Goal: Task Accomplishment & Management: Manage account settings

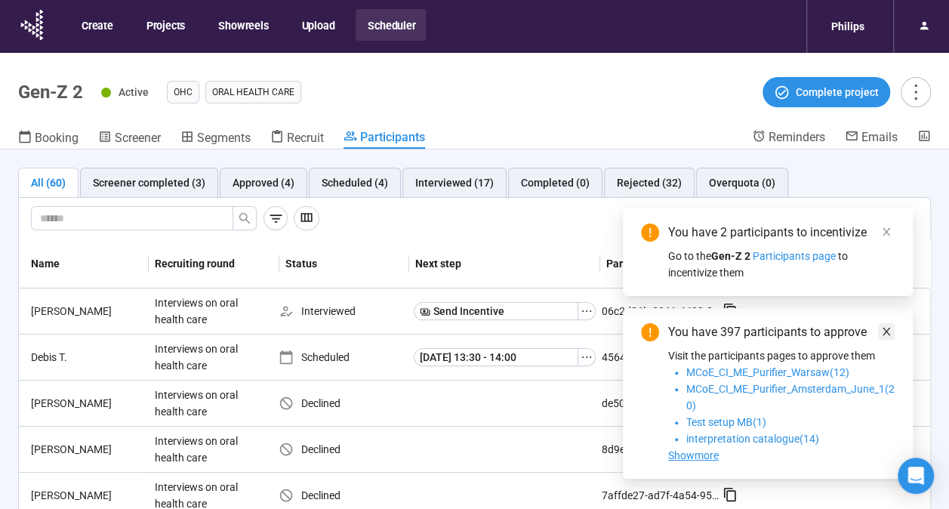
click at [884, 334] on icon "close" at bounding box center [886, 331] width 11 height 11
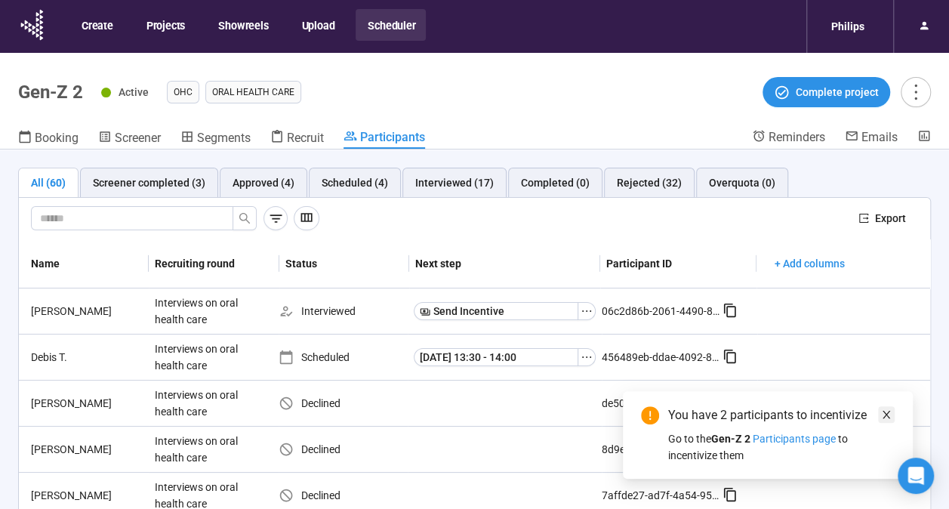
click at [885, 408] on span at bounding box center [886, 414] width 11 height 17
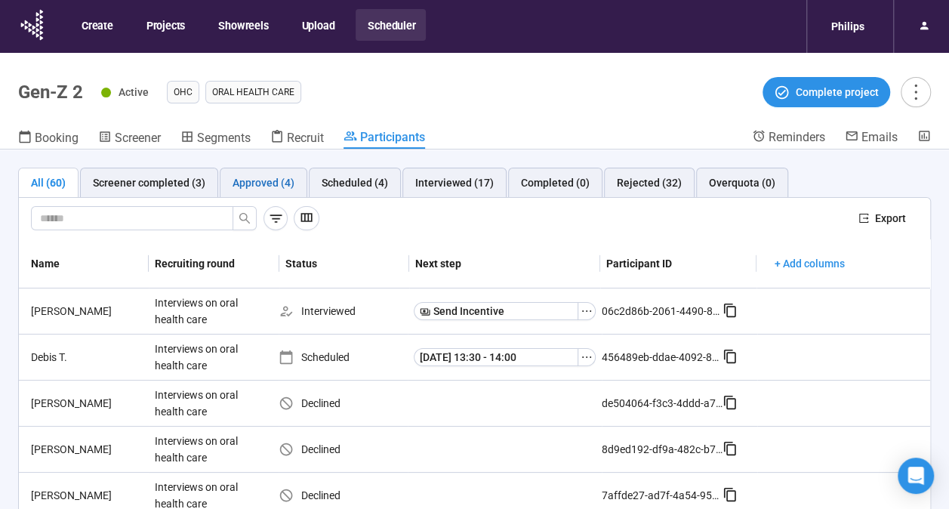
click at [288, 175] on div "Approved (4)" at bounding box center [263, 182] width 62 height 17
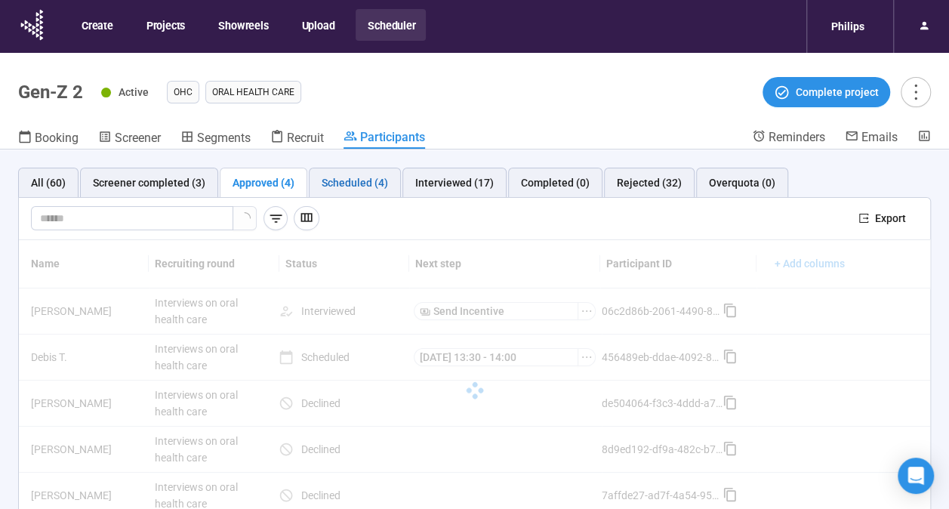
click at [354, 183] on div "Scheduled (4)" at bounding box center [355, 182] width 66 height 17
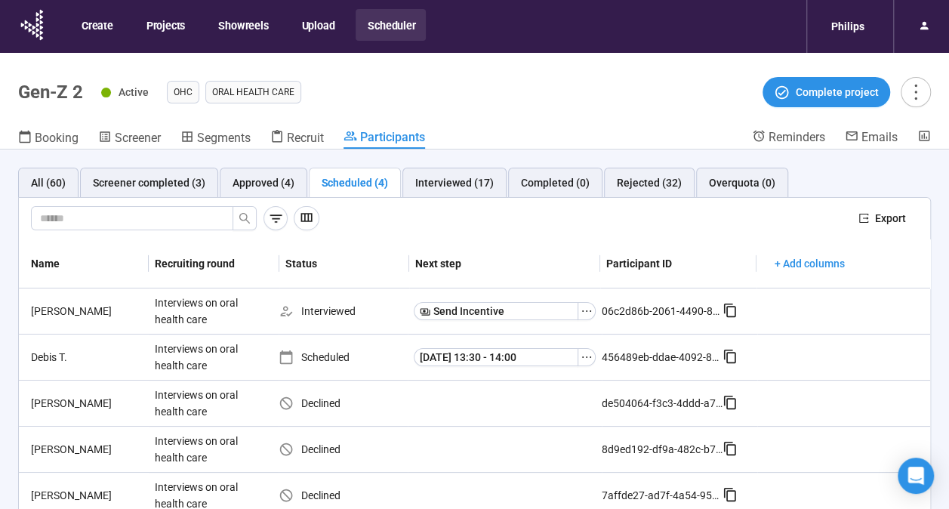
click at [354, 183] on div "Scheduled (4)" at bounding box center [355, 182] width 66 height 17
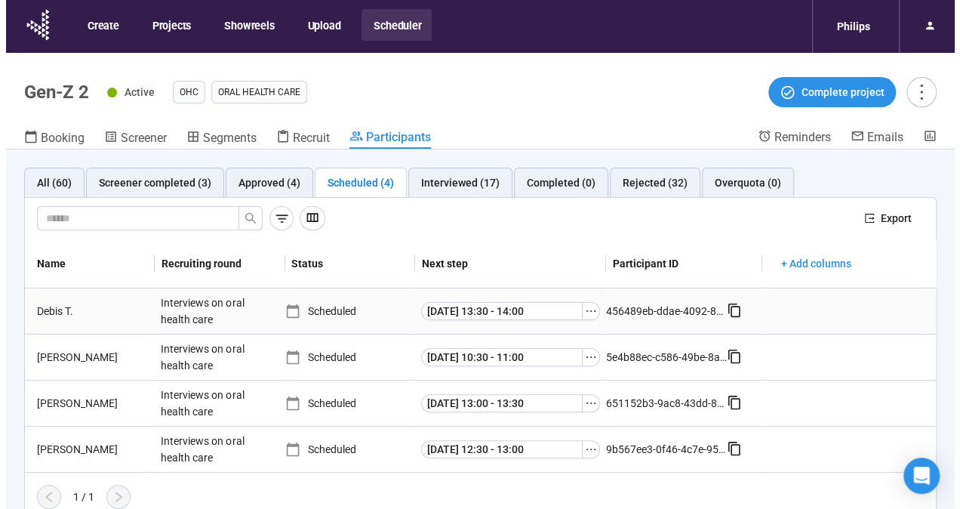
scroll to position [53, 0]
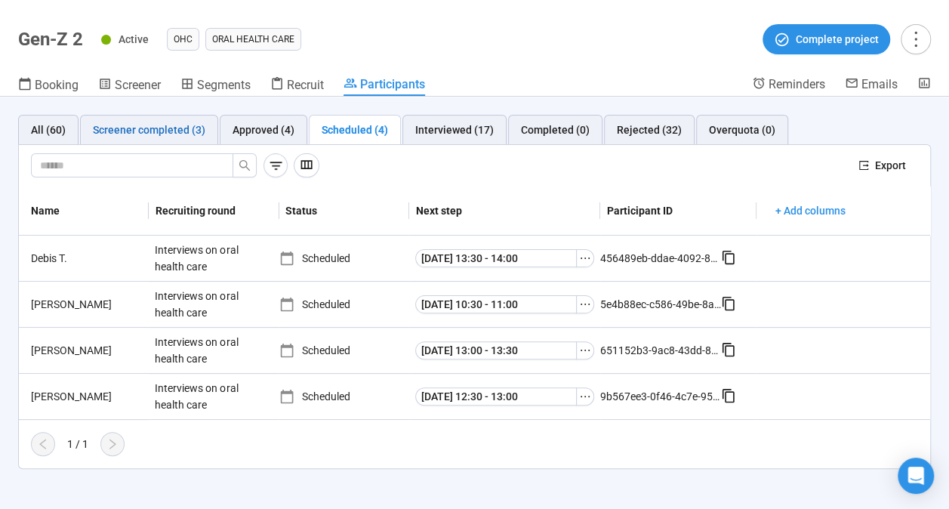
click at [161, 131] on div "Screener completed (3)" at bounding box center [149, 130] width 112 height 17
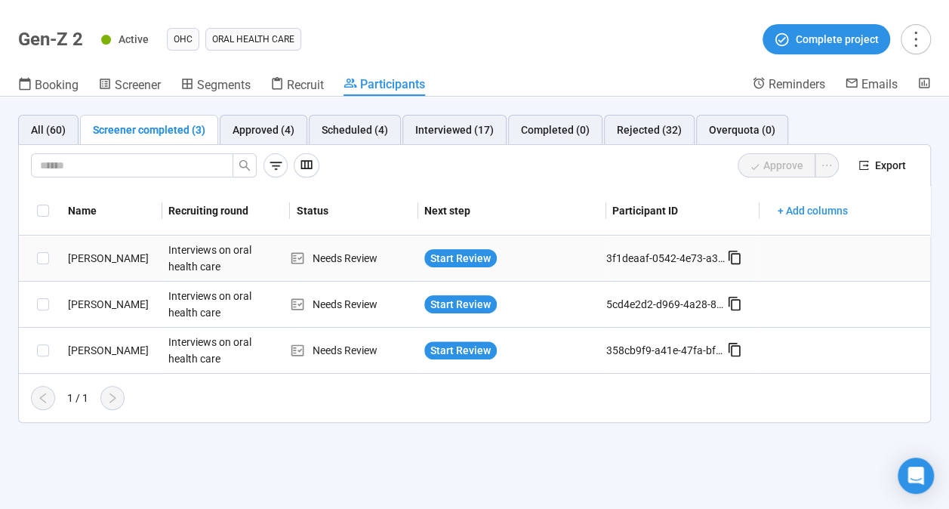
click at [74, 251] on div "[PERSON_NAME]" at bounding box center [112, 258] width 100 height 17
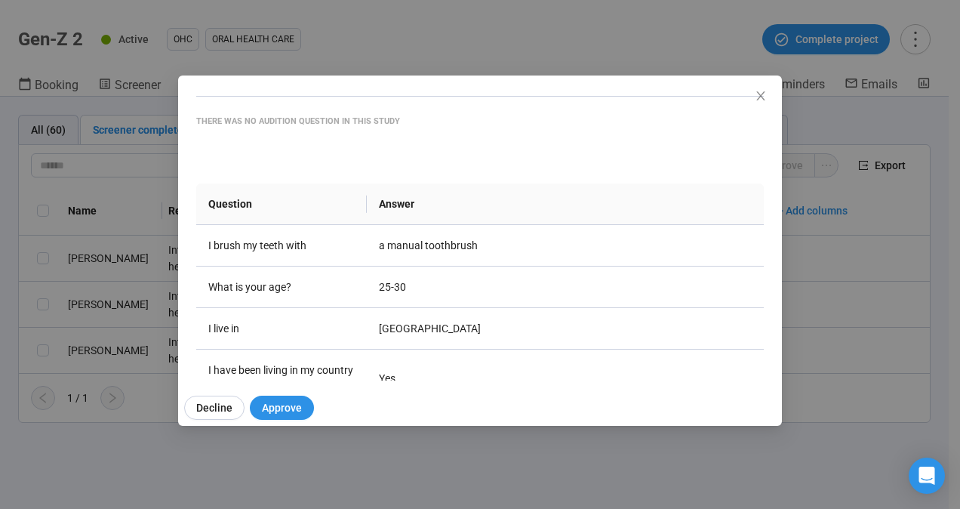
scroll to position [121, 0]
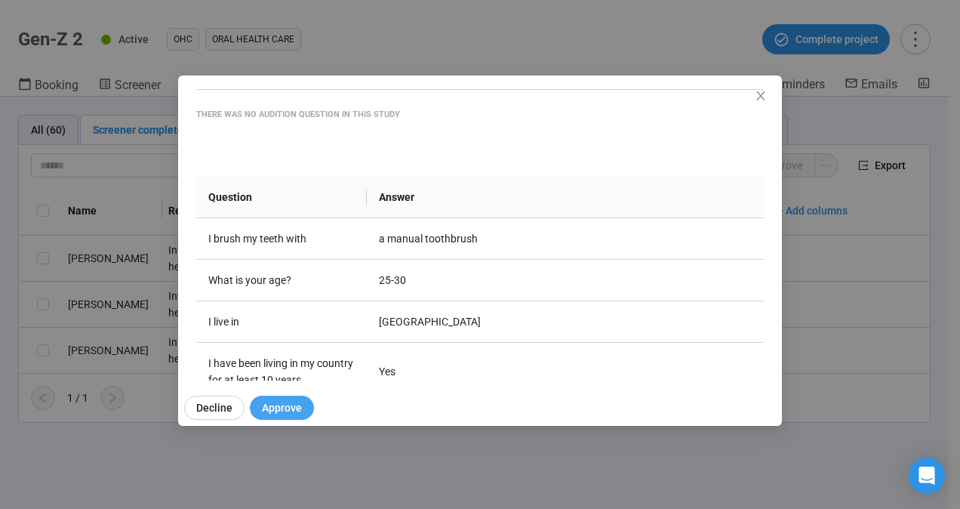
click at [300, 399] on button "Approve" at bounding box center [282, 407] width 64 height 24
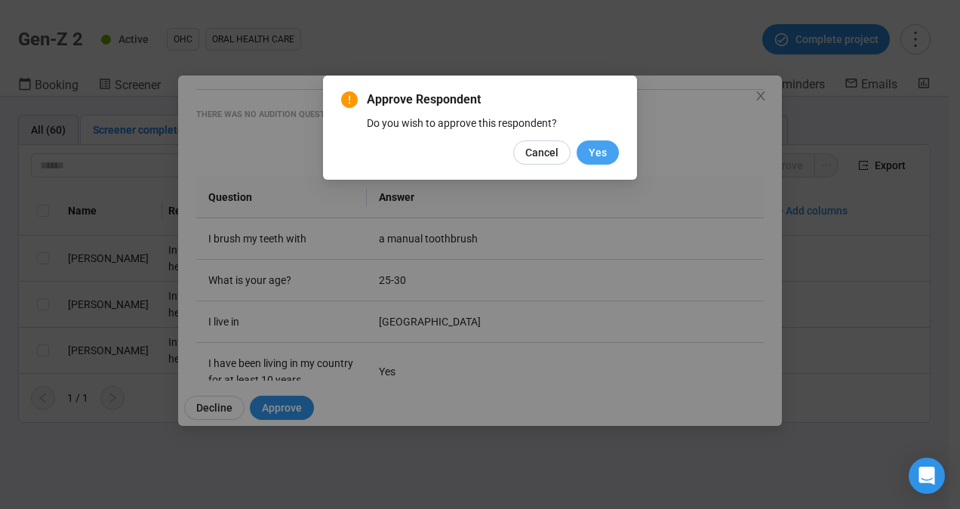
click at [593, 146] on span "Yes" at bounding box center [598, 152] width 18 height 17
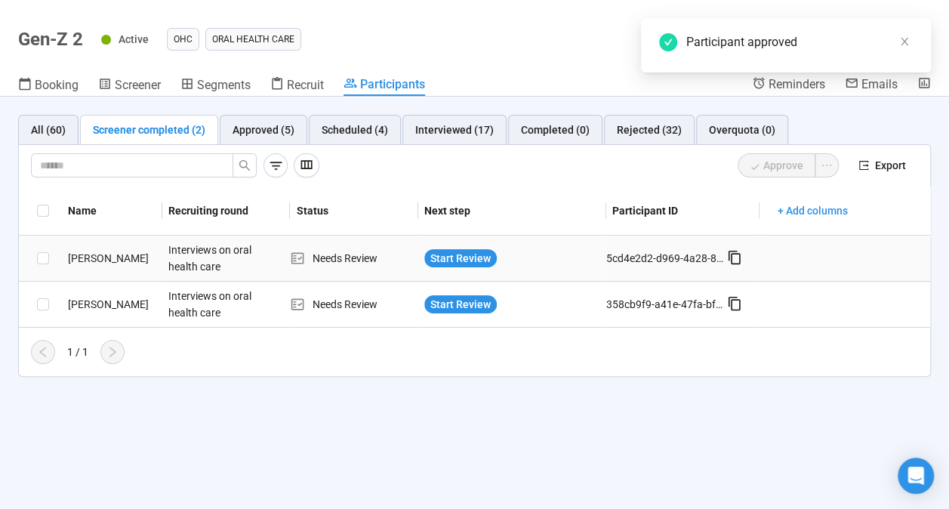
click at [97, 260] on div "[PERSON_NAME]" at bounding box center [112, 258] width 100 height 17
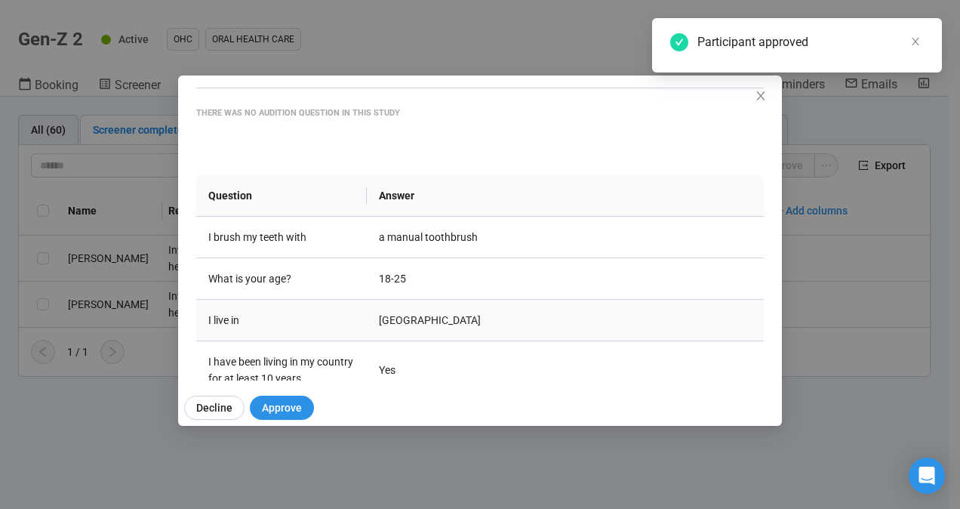
scroll to position [181, 0]
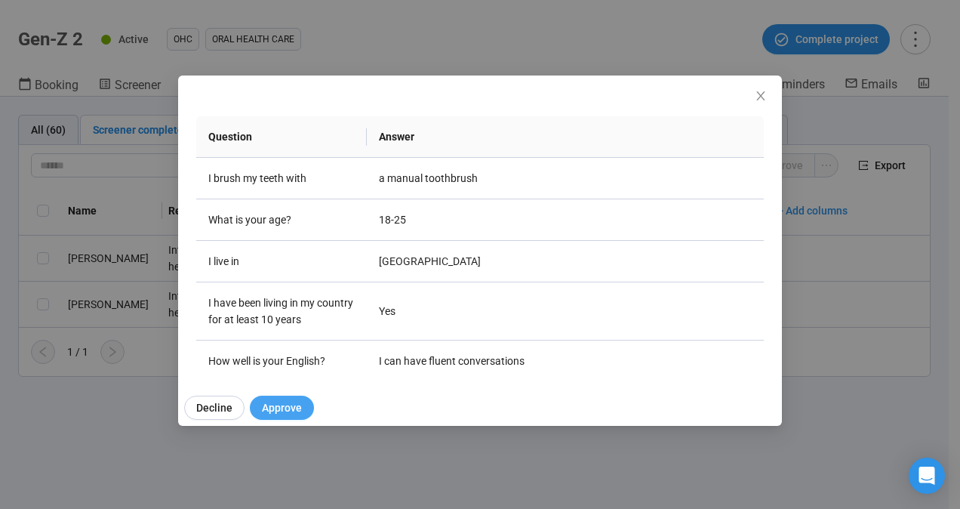
click at [285, 410] on span "Approve" at bounding box center [282, 407] width 40 height 17
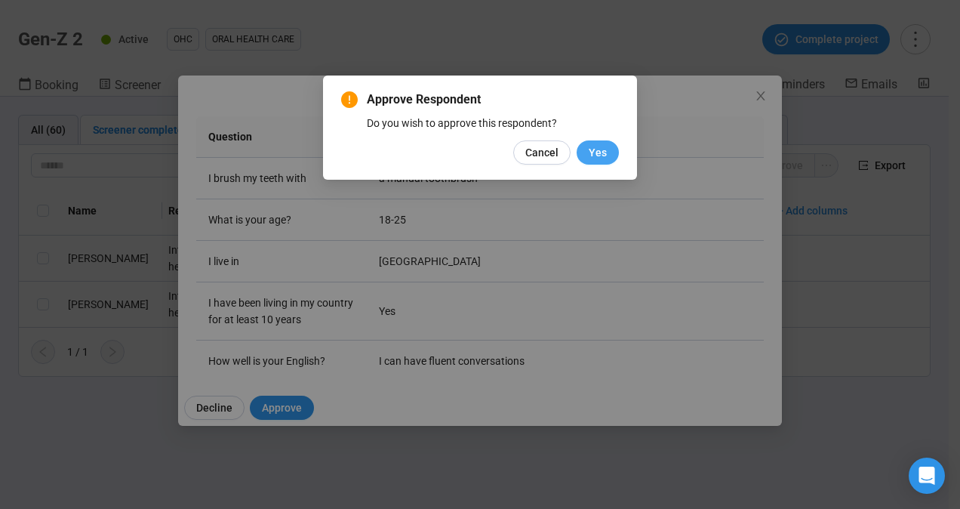
click at [602, 155] on span "Yes" at bounding box center [598, 152] width 18 height 17
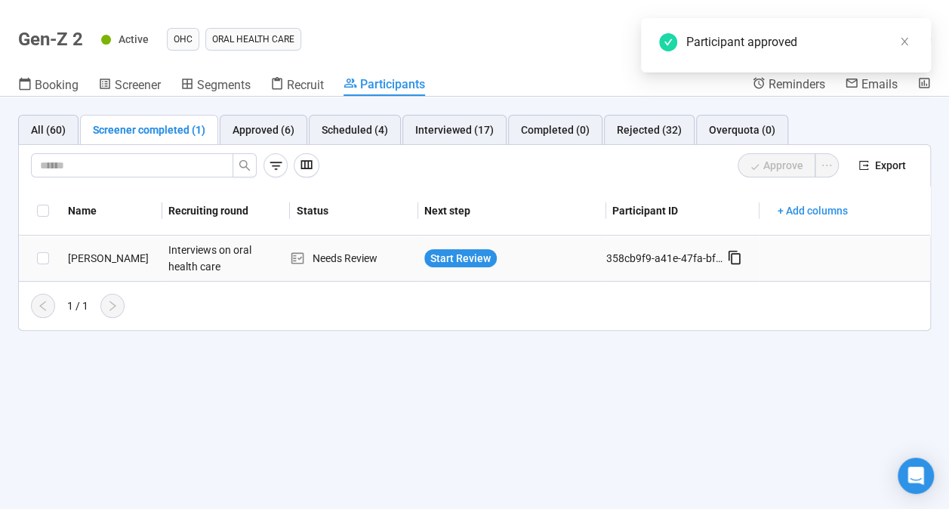
click at [79, 258] on div "[PERSON_NAME]" at bounding box center [112, 258] width 100 height 17
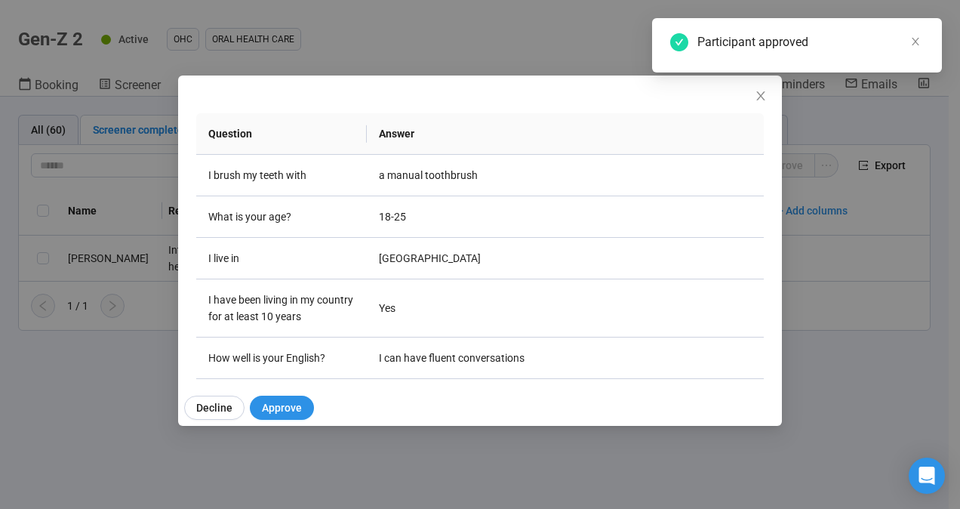
scroll to position [195, 0]
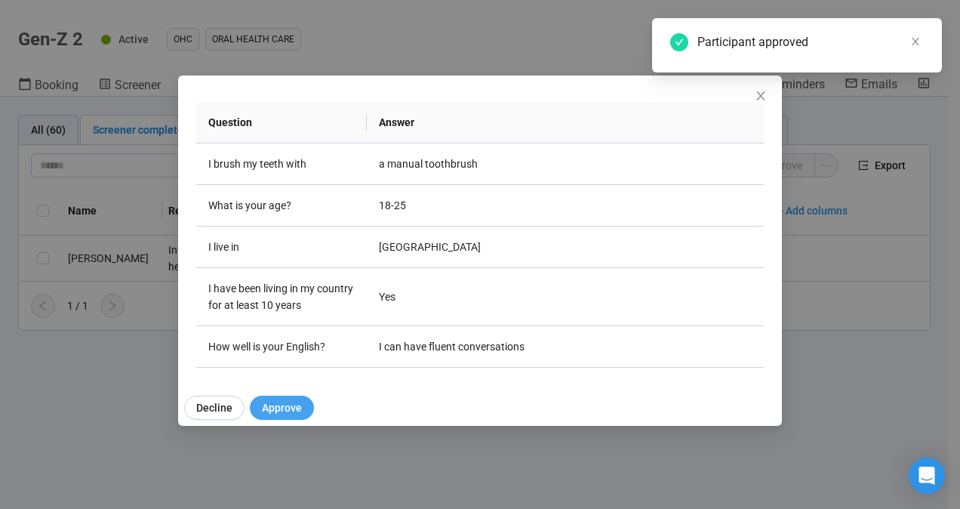
click at [282, 397] on button "Approve" at bounding box center [282, 407] width 64 height 24
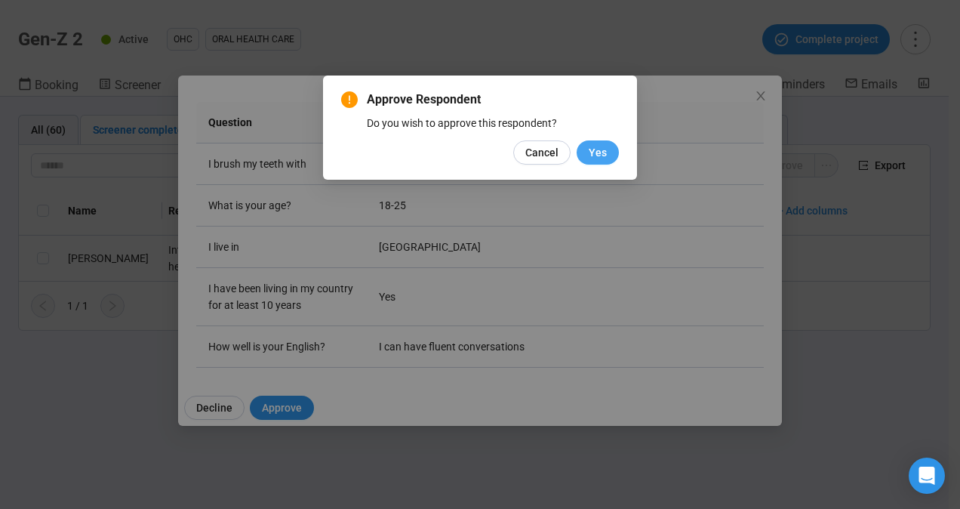
click at [601, 146] on span "Yes" at bounding box center [598, 152] width 18 height 17
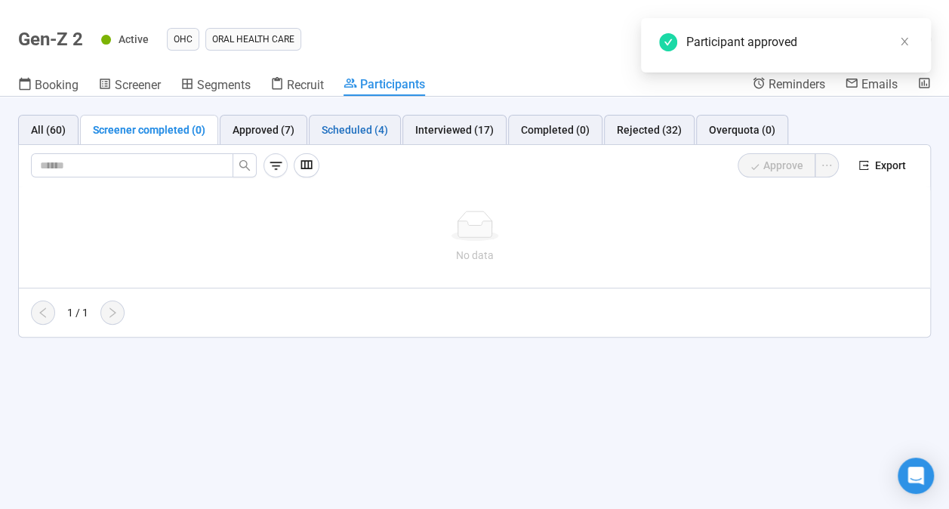
click at [331, 130] on div "Scheduled (4)" at bounding box center [355, 130] width 66 height 17
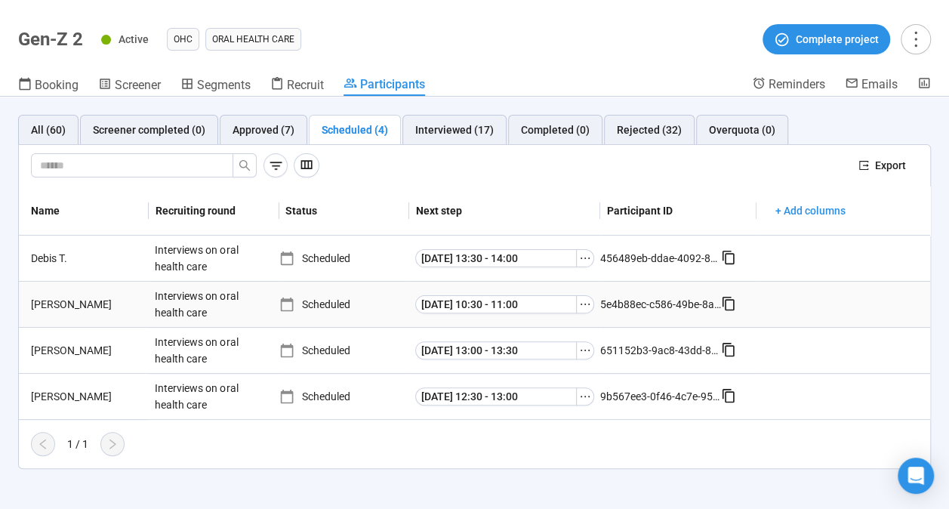
click at [56, 308] on div "[PERSON_NAME]" at bounding box center [87, 304] width 124 height 17
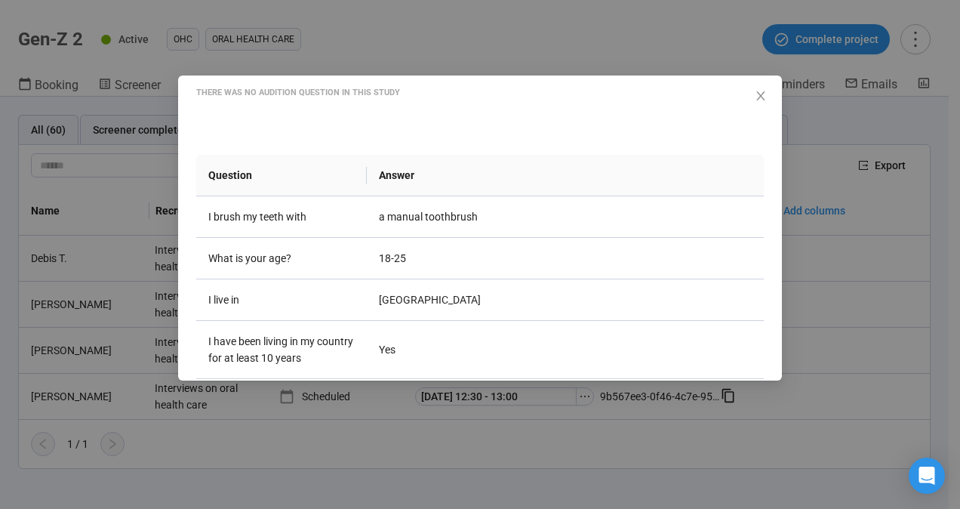
scroll to position [143, 0]
click at [752, 107] on div "[PERSON_NAME] Project notes Edit Add notes, i.e. how the last interview went, i…" at bounding box center [480, 227] width 604 height 305
click at [757, 100] on icon "close" at bounding box center [760, 95] width 8 height 9
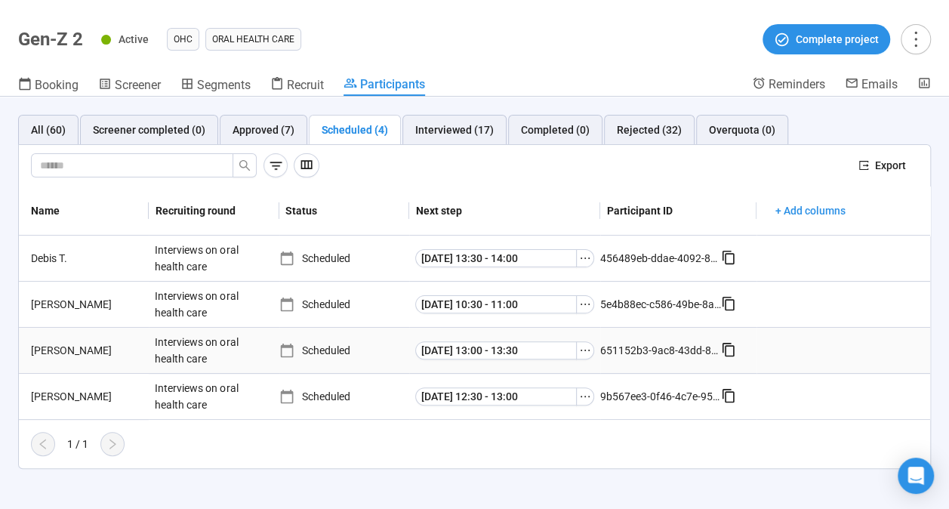
click at [63, 348] on div "[PERSON_NAME]" at bounding box center [87, 350] width 124 height 17
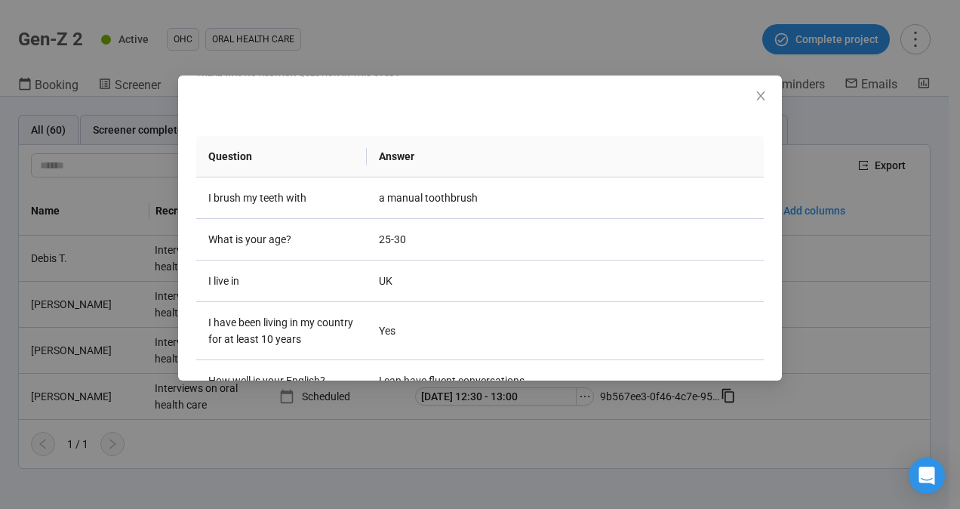
scroll to position [195, 0]
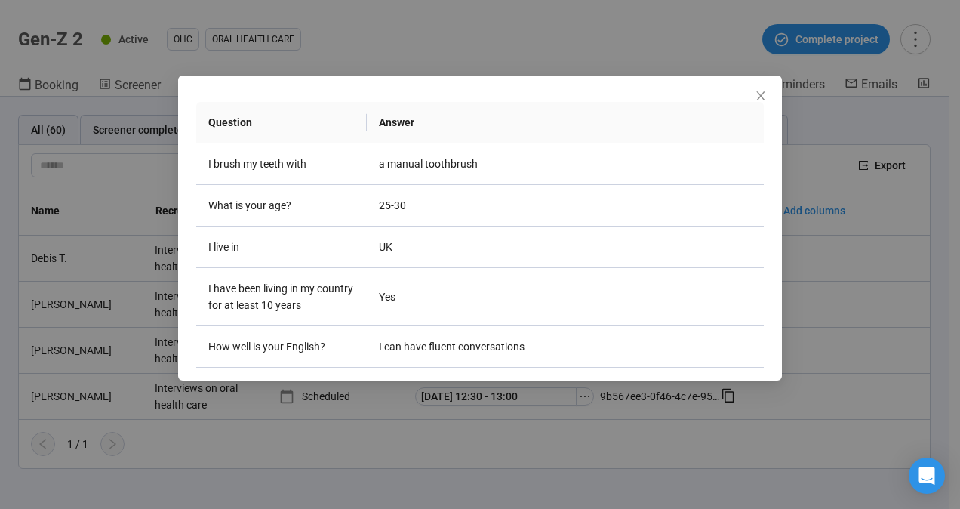
click at [763, 87] on div "[PERSON_NAME] Project notes Edit Add notes, i.e. how the last interview went, i…" at bounding box center [480, 227] width 604 height 305
click at [761, 93] on icon "close" at bounding box center [761, 96] width 12 height 12
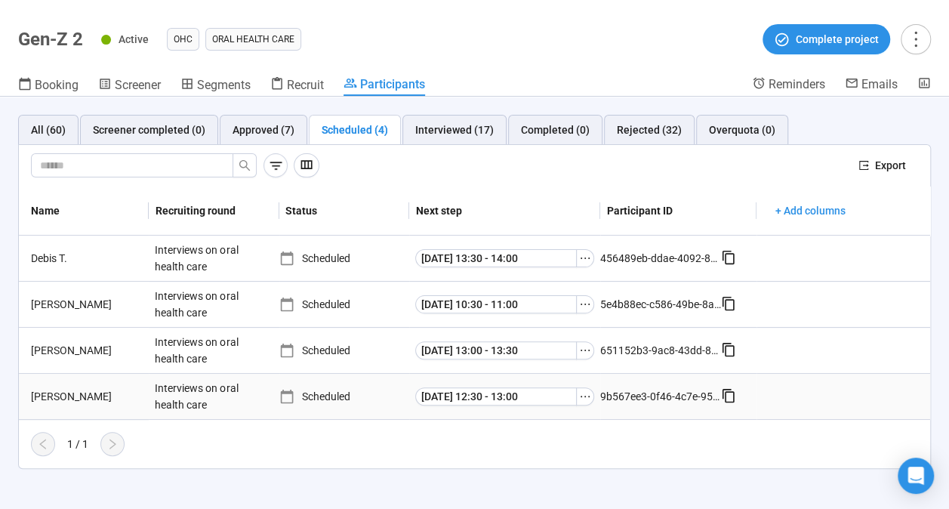
click at [51, 393] on div "[PERSON_NAME]" at bounding box center [87, 396] width 124 height 17
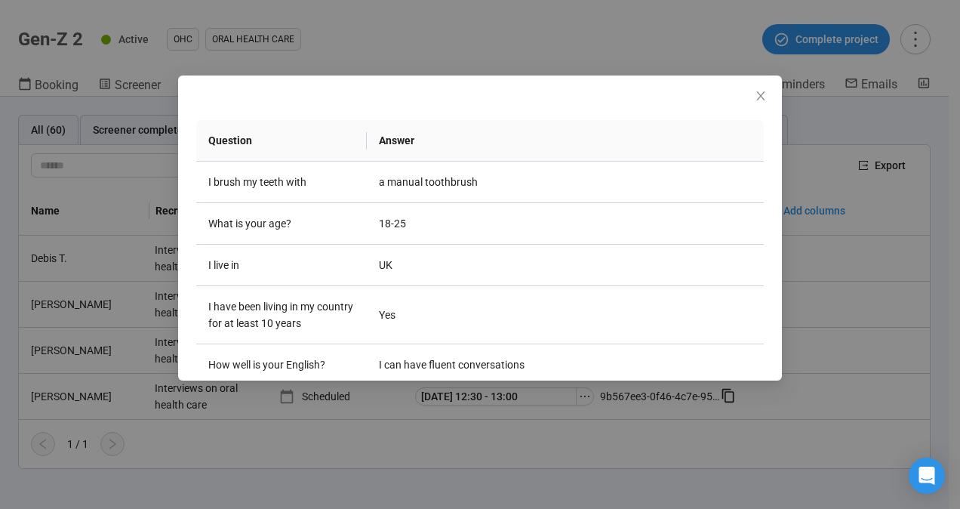
scroll to position [183, 0]
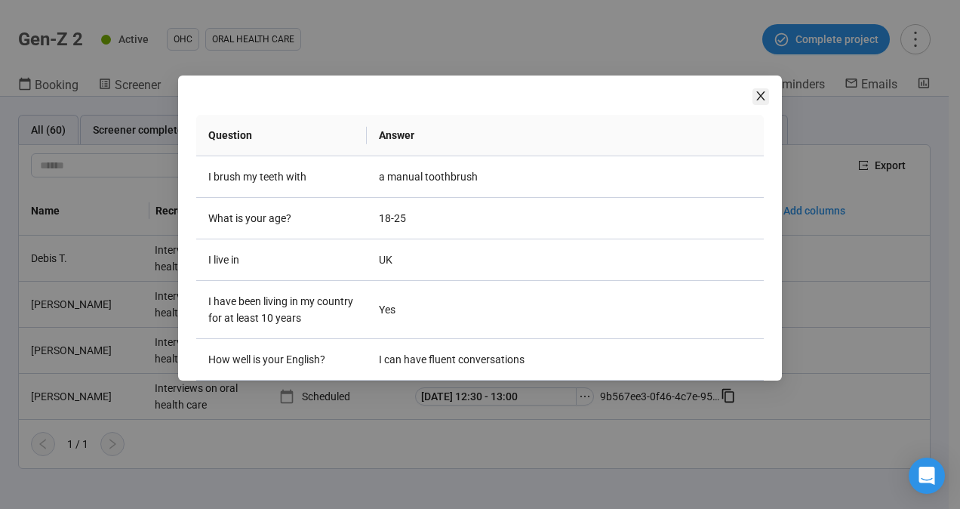
click at [764, 92] on icon "close" at bounding box center [760, 95] width 8 height 9
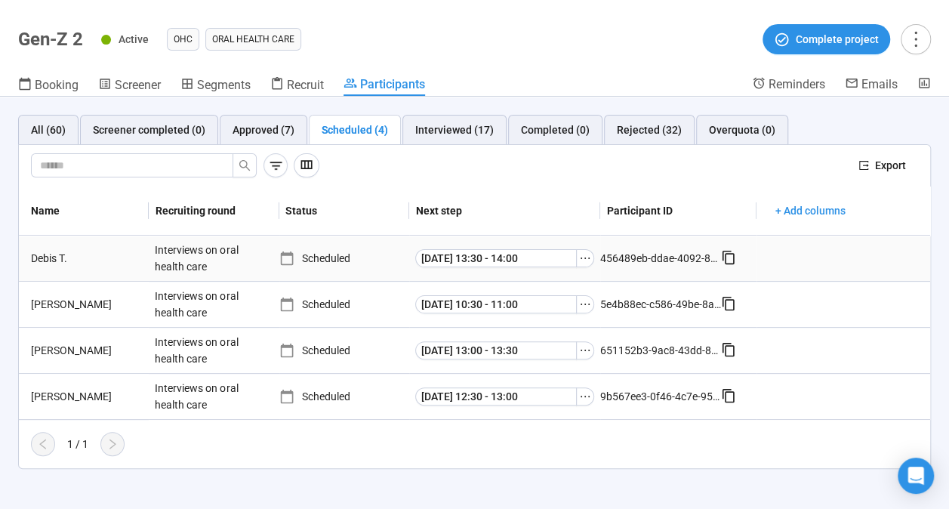
click at [43, 255] on div "Debis T." at bounding box center [87, 258] width 124 height 17
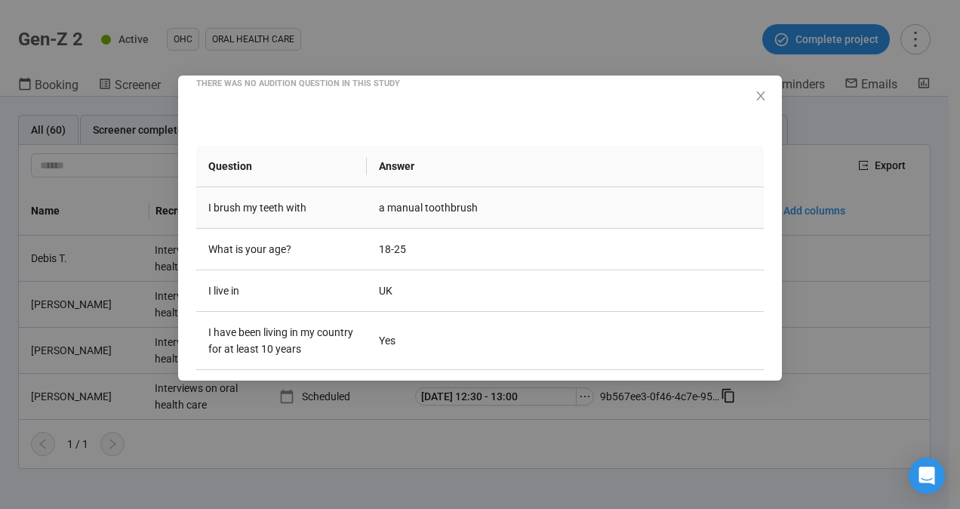
scroll to position [151, 0]
click at [759, 100] on icon "close" at bounding box center [761, 96] width 12 height 12
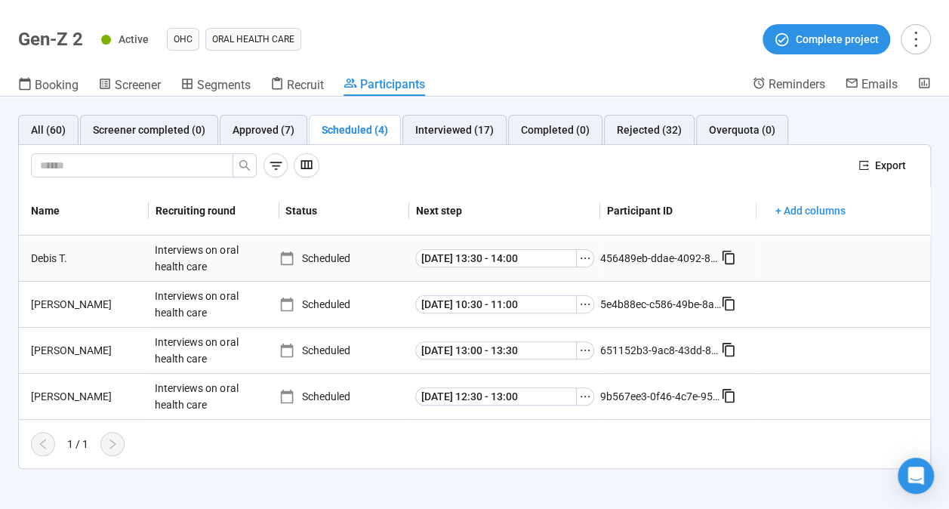
click at [38, 254] on div "Debis T." at bounding box center [87, 258] width 124 height 17
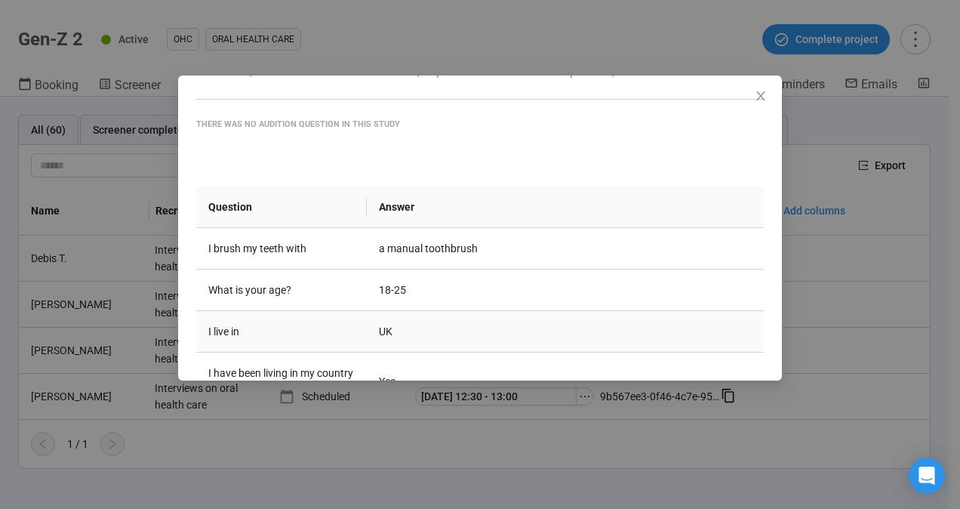
scroll to position [195, 0]
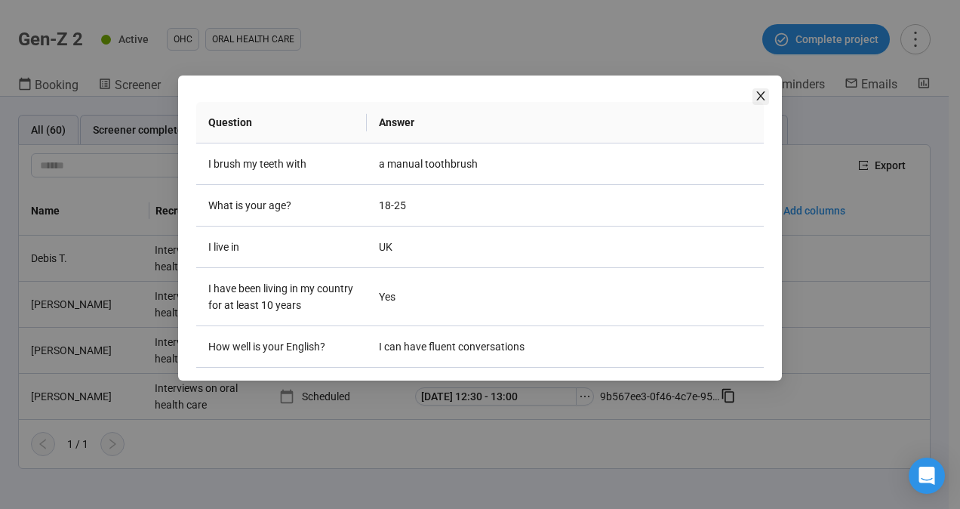
click at [761, 95] on icon "close" at bounding box center [761, 96] width 12 height 12
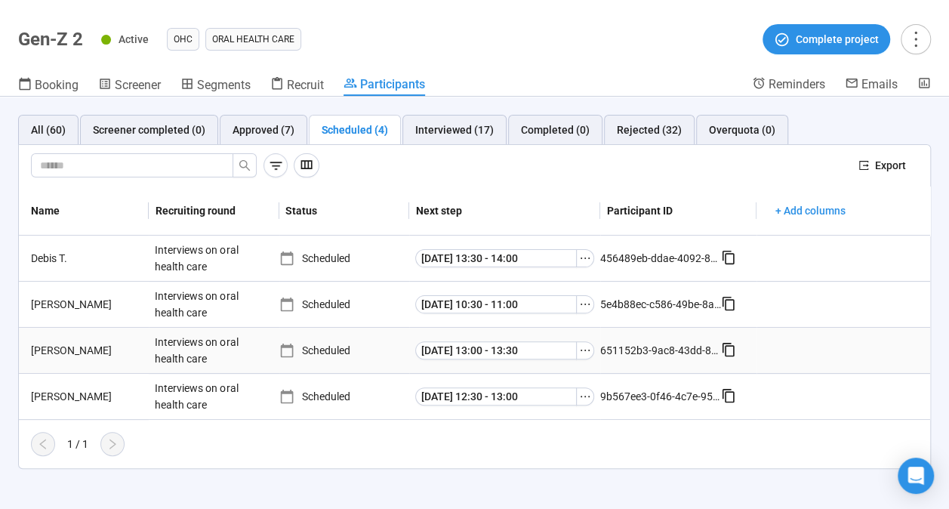
click at [38, 349] on div "[PERSON_NAME]" at bounding box center [87, 350] width 124 height 17
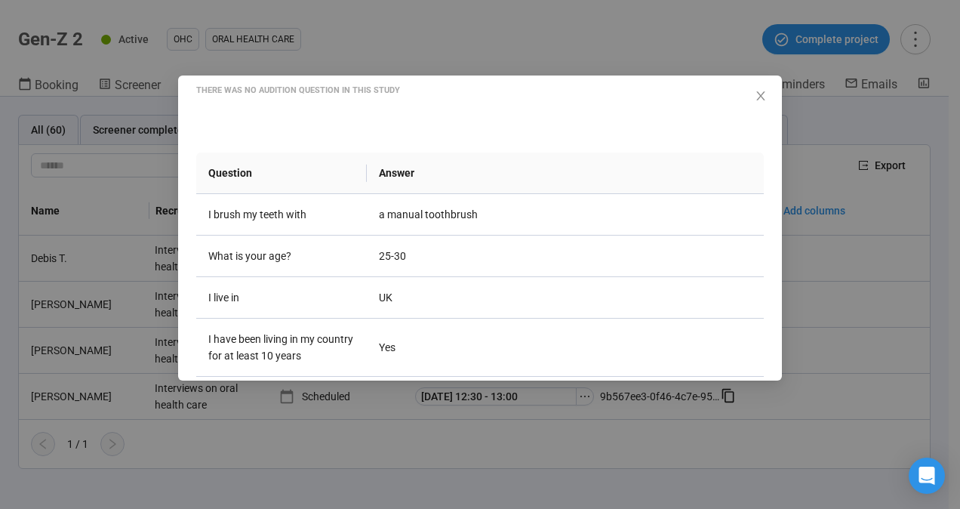
scroll to position [146, 0]
click at [762, 101] on icon "close" at bounding box center [761, 96] width 12 height 12
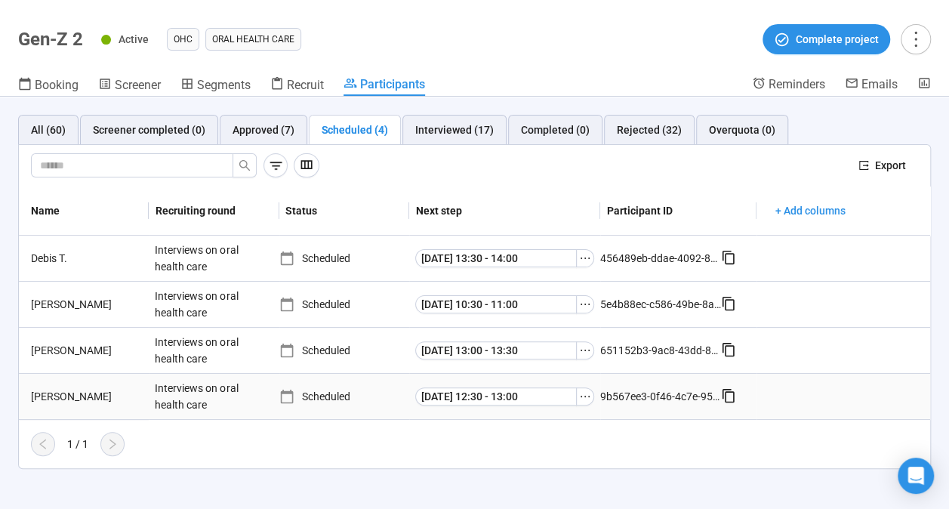
click at [51, 392] on div "[PERSON_NAME]" at bounding box center [87, 396] width 124 height 17
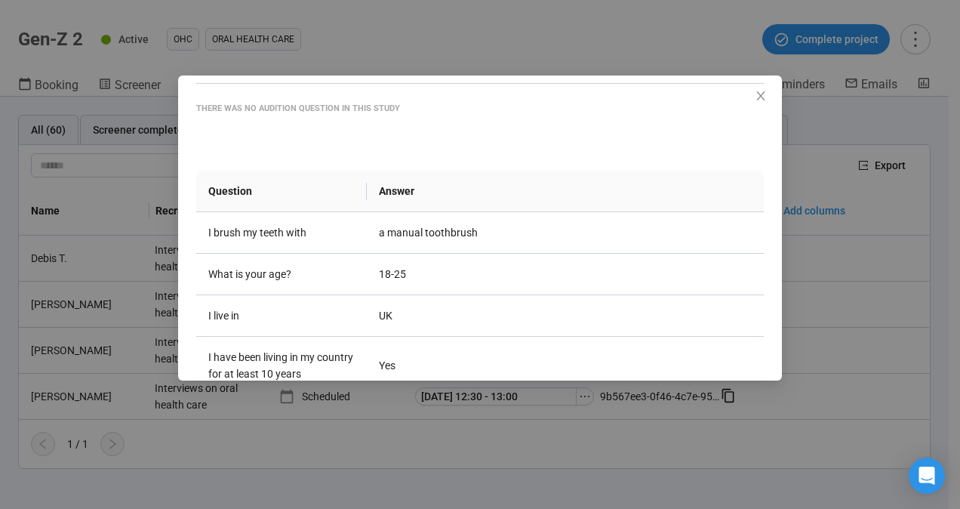
scroll to position [195, 0]
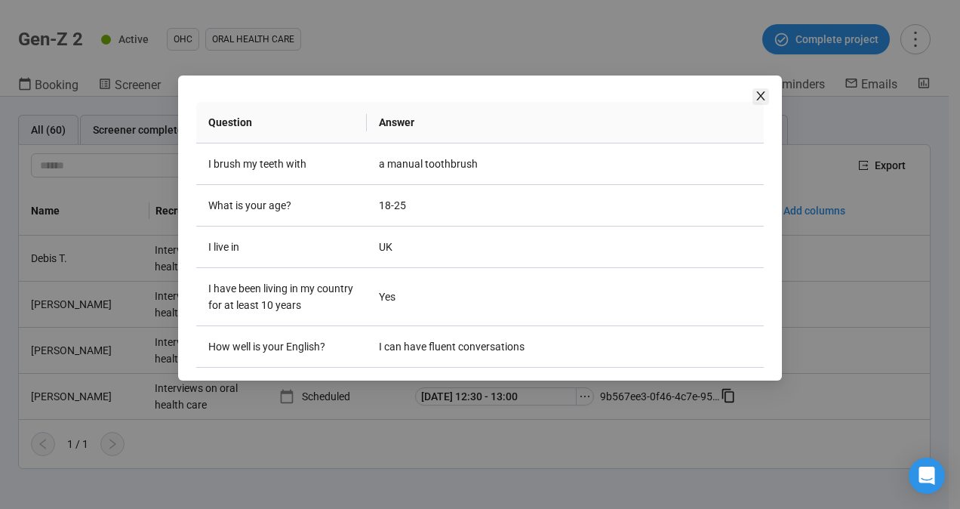
click at [763, 100] on icon "close" at bounding box center [760, 95] width 8 height 9
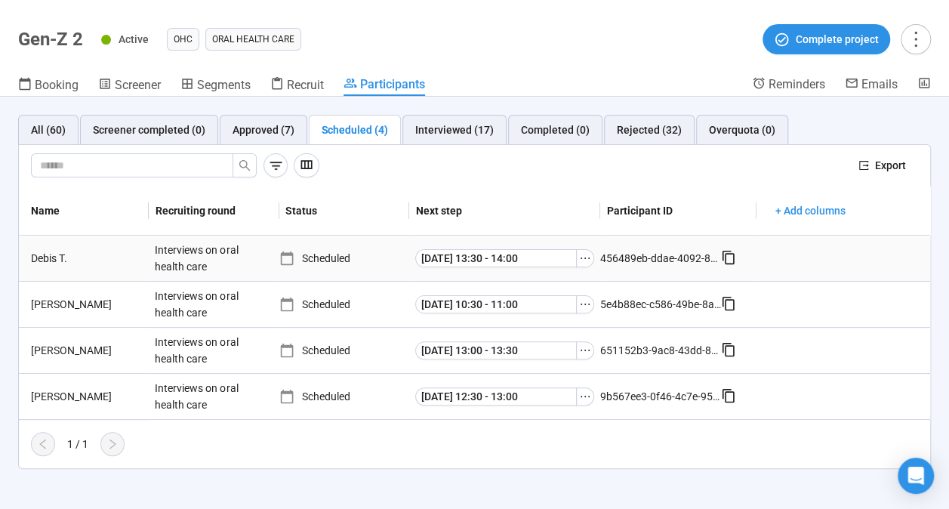
click at [51, 256] on div "Debis T." at bounding box center [87, 258] width 124 height 17
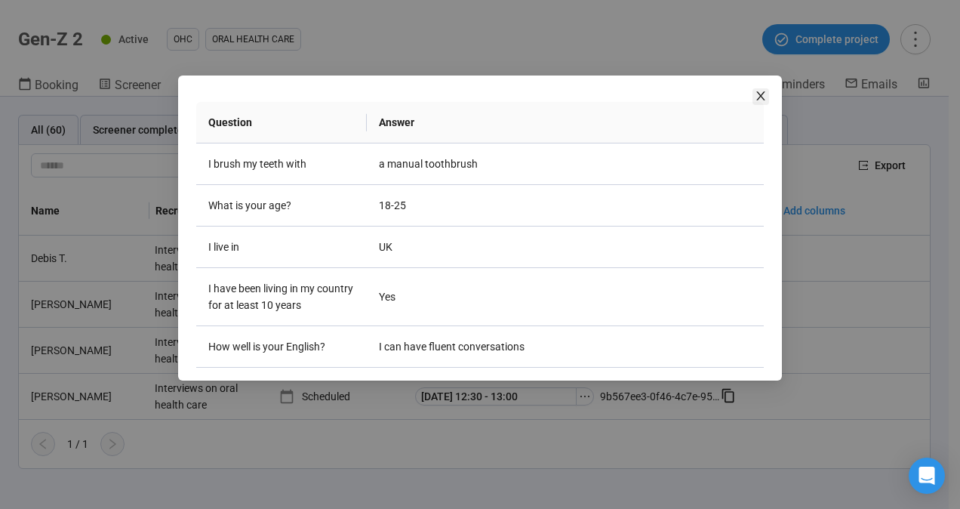
click at [757, 96] on icon "close" at bounding box center [761, 96] width 12 height 12
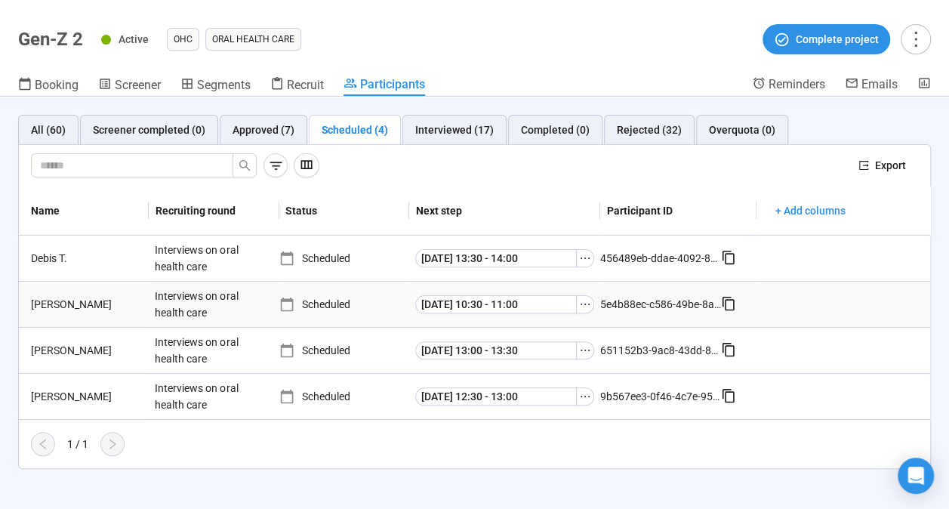
click at [55, 297] on div "[PERSON_NAME]" at bounding box center [87, 304] width 124 height 17
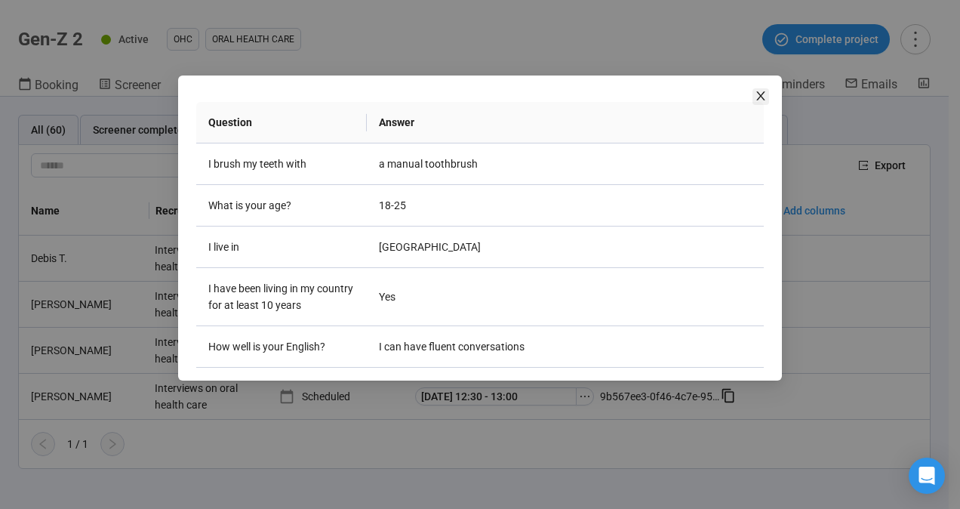
click at [752, 103] on span "Close" at bounding box center [760, 96] width 17 height 17
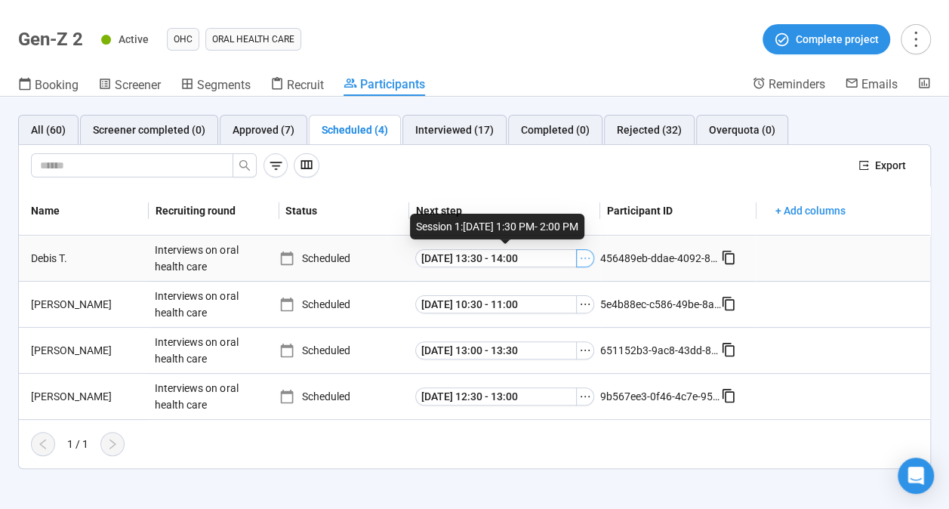
click at [587, 258] on icon "ellipsis" at bounding box center [585, 258] width 12 height 12
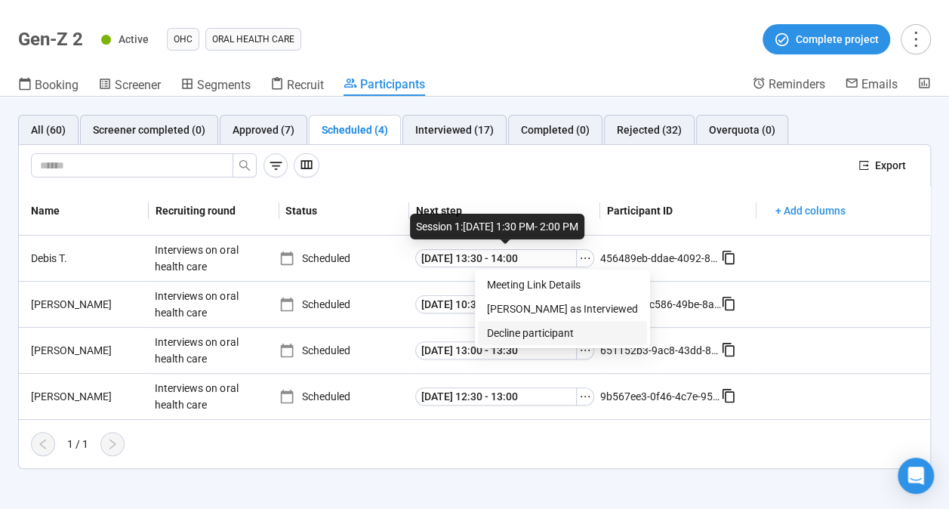
click at [540, 333] on span "Decline participant" at bounding box center [562, 333] width 151 height 17
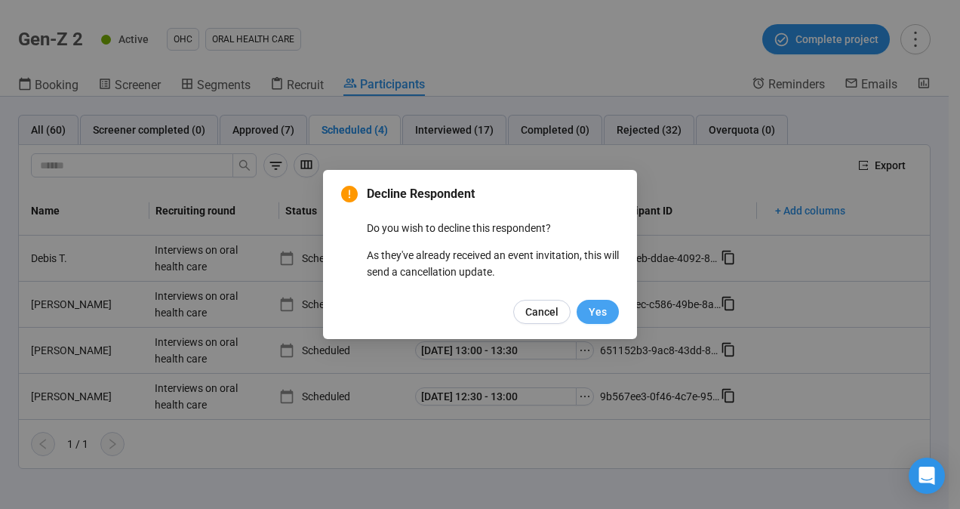
click at [595, 315] on span "Yes" at bounding box center [598, 311] width 18 height 17
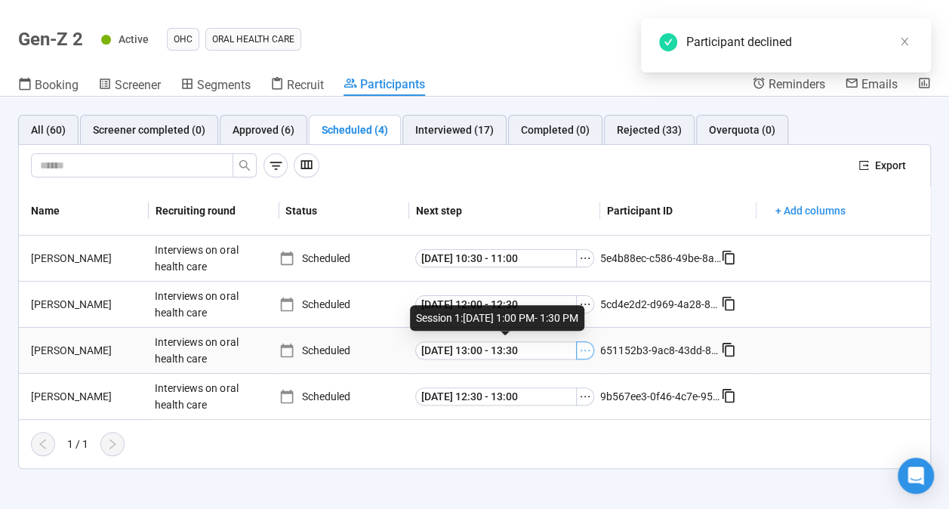
click at [587, 352] on icon "ellipsis" at bounding box center [585, 350] width 12 height 12
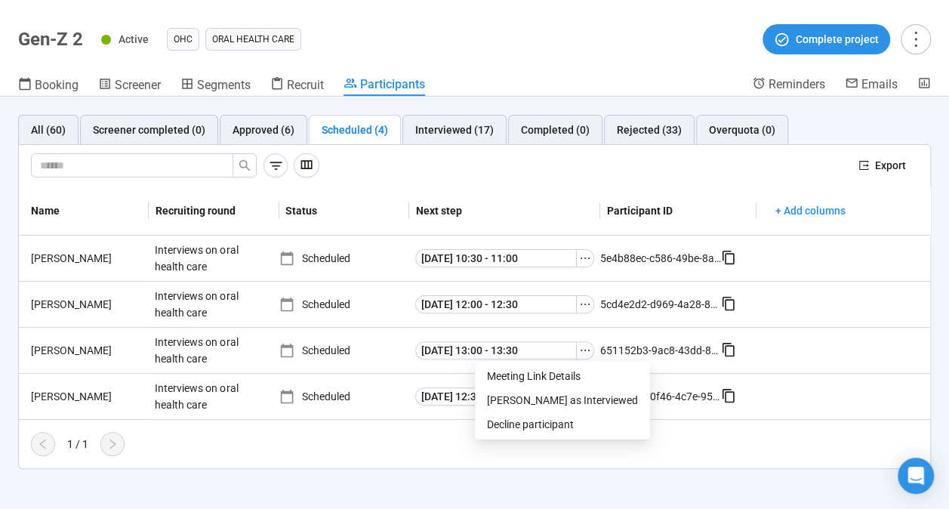
click at [408, 428] on div "Name Recruiting round Status Next step Participant ID + Add columns [PERSON_NAM…" at bounding box center [474, 320] width 911 height 269
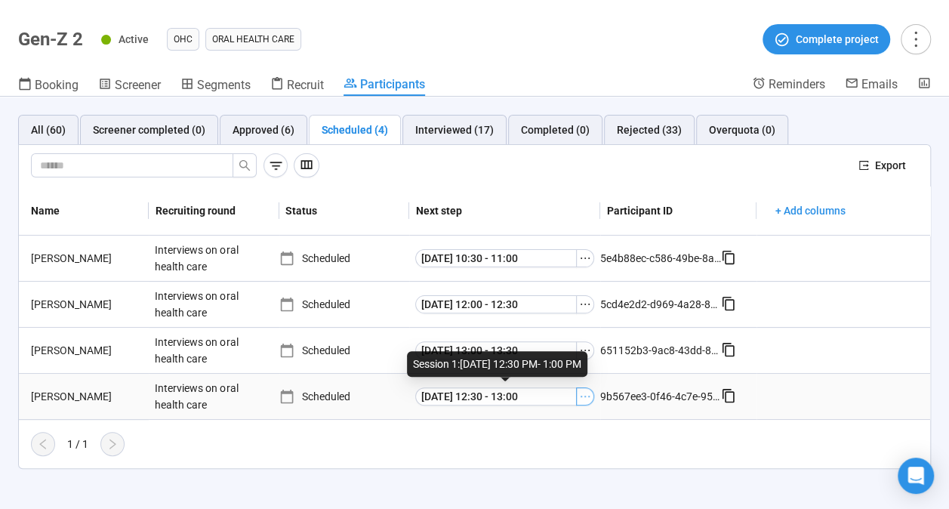
click at [587, 392] on icon "ellipsis" at bounding box center [585, 396] width 12 height 12
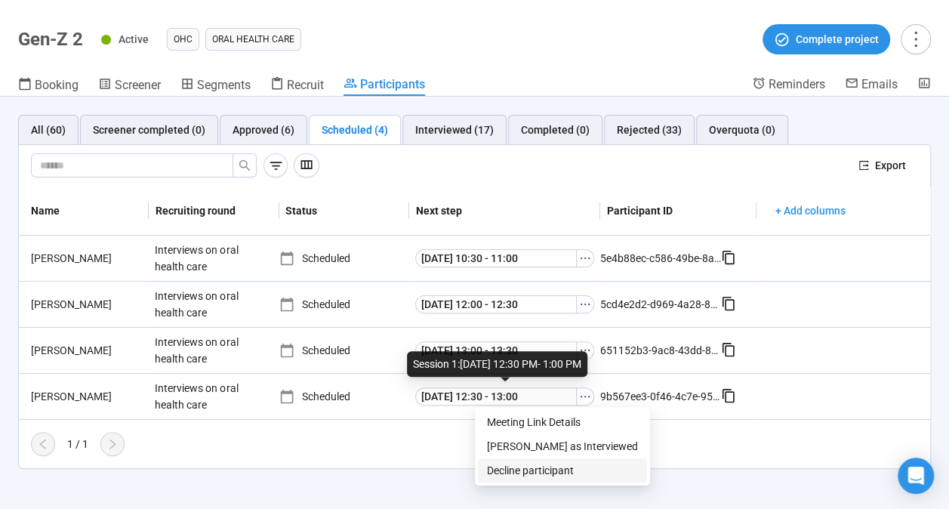
click at [535, 469] on span "Decline participant" at bounding box center [562, 470] width 151 height 17
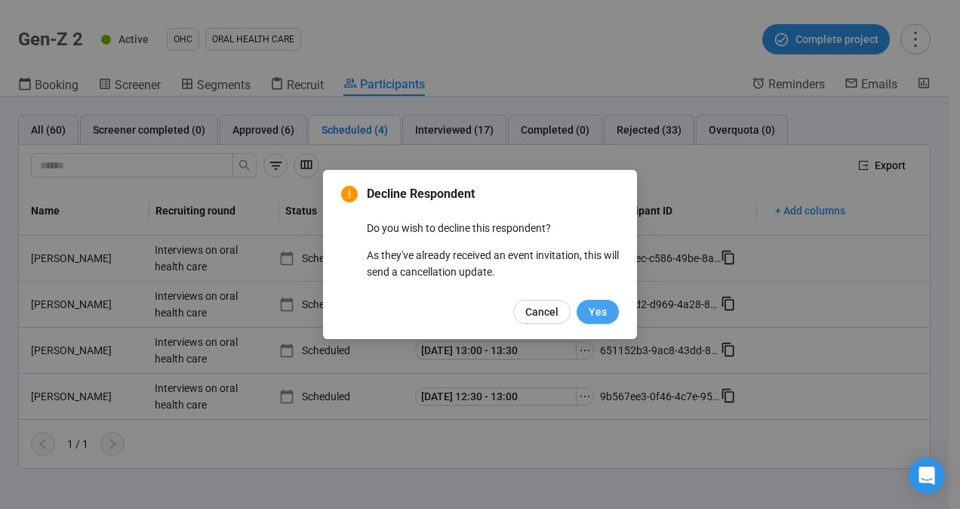
click at [602, 316] on span "Yes" at bounding box center [598, 311] width 18 height 17
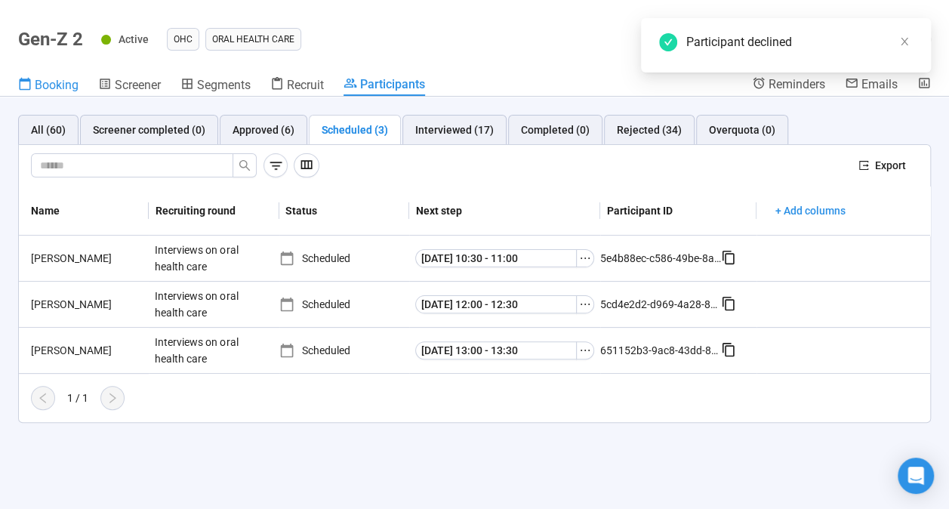
click at [48, 81] on span "Booking" at bounding box center [57, 85] width 44 height 14
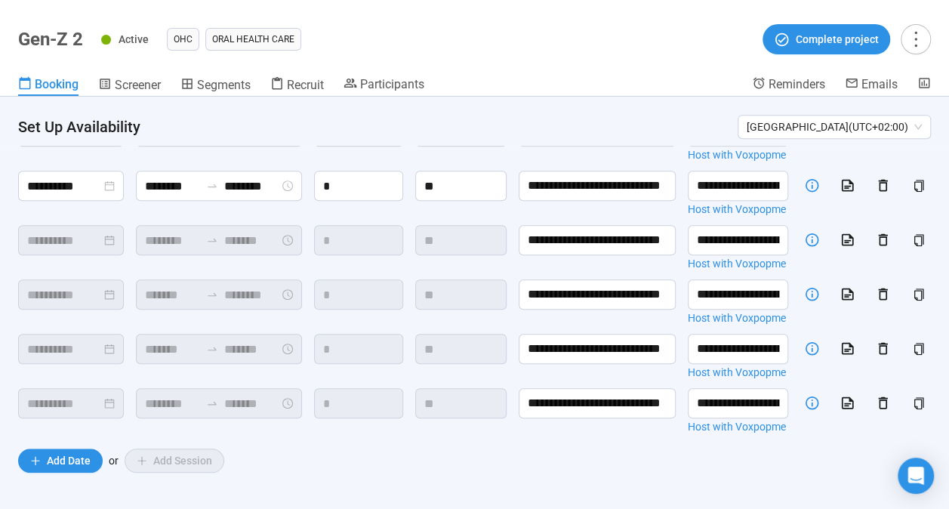
scroll to position [583, 0]
click at [45, 456] on button "Add Date" at bounding box center [60, 460] width 85 height 24
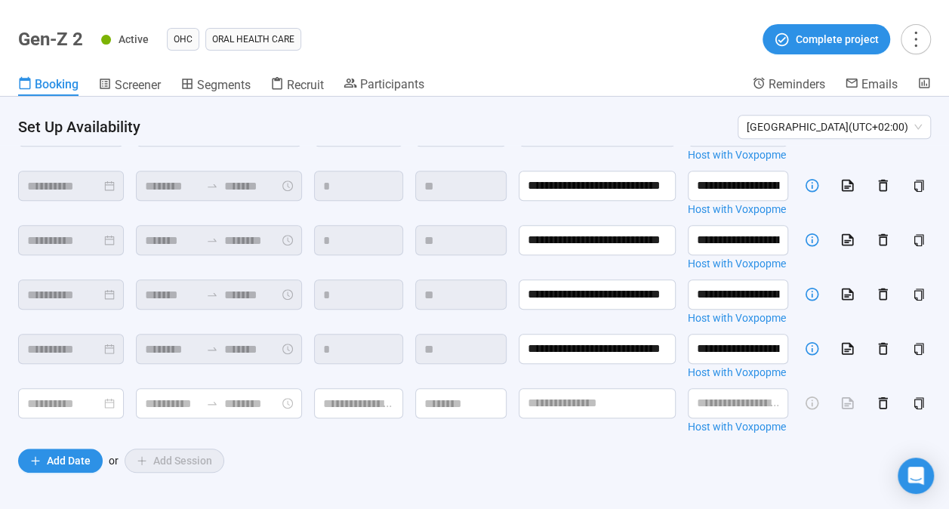
scroll to position [649, 0]
click at [73, 394] on input at bounding box center [64, 403] width 74 height 19
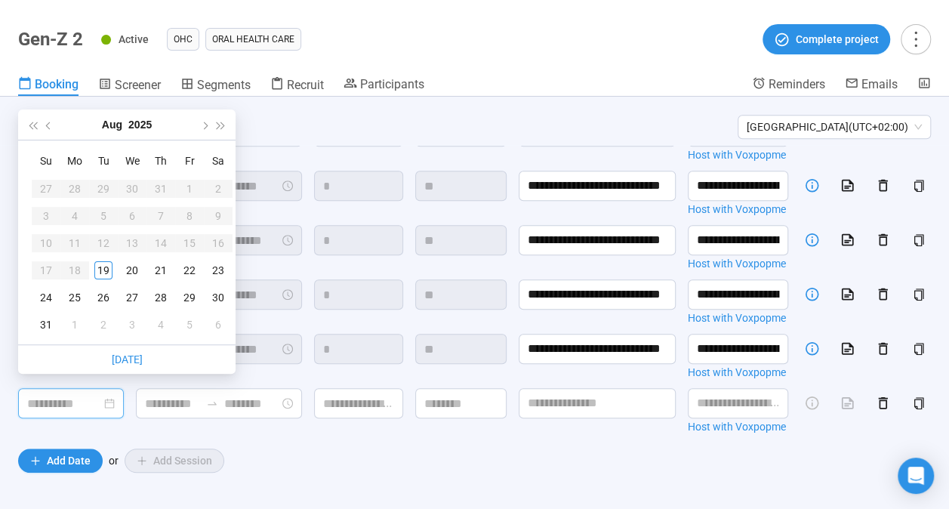
type input "**********"
click at [106, 266] on div "19" at bounding box center [103, 270] width 18 height 18
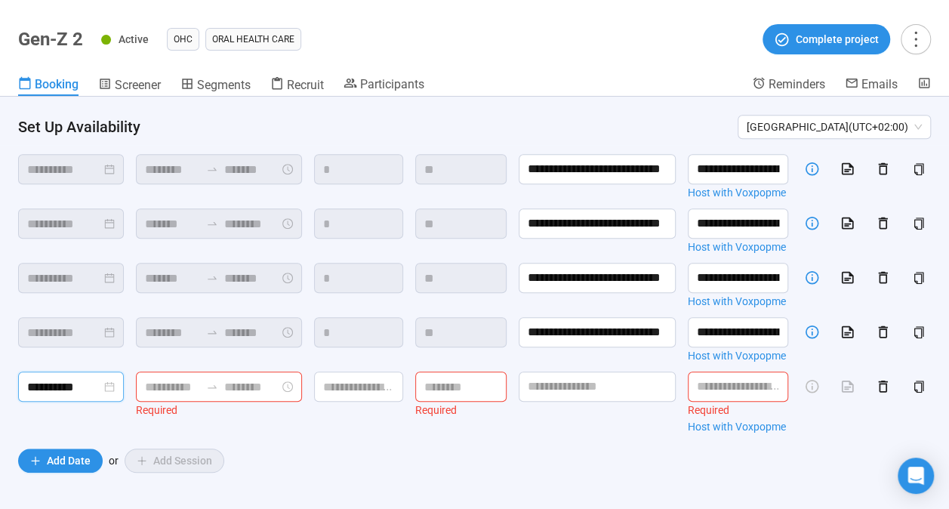
click at [154, 385] on input at bounding box center [172, 386] width 55 height 19
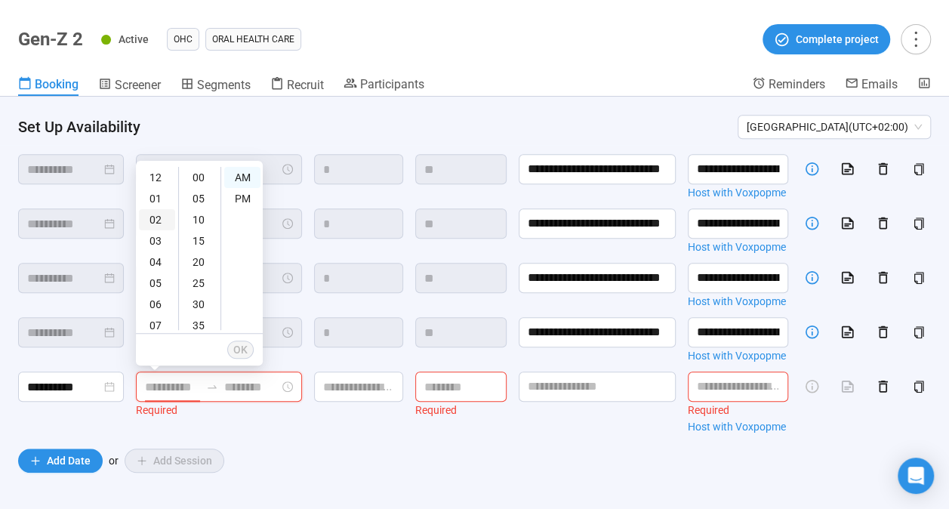
click at [158, 217] on div "02" at bounding box center [157, 219] width 36 height 21
click at [242, 198] on div "PM" at bounding box center [242, 198] width 36 height 21
type input "*******"
click at [245, 347] on span "OK" at bounding box center [240, 349] width 14 height 17
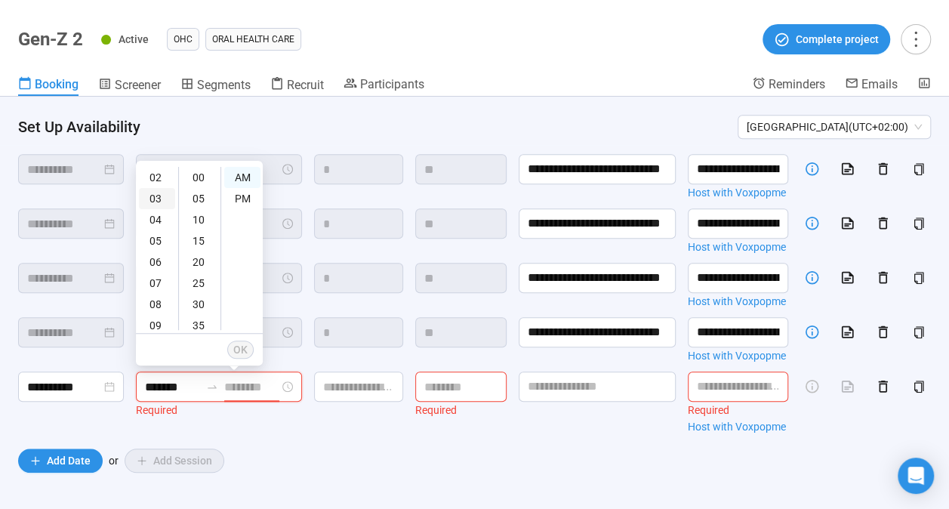
click at [152, 195] on div "03" at bounding box center [157, 198] width 36 height 21
click at [196, 297] on div "30" at bounding box center [200, 304] width 36 height 21
click at [238, 194] on div "PM" at bounding box center [242, 198] width 36 height 21
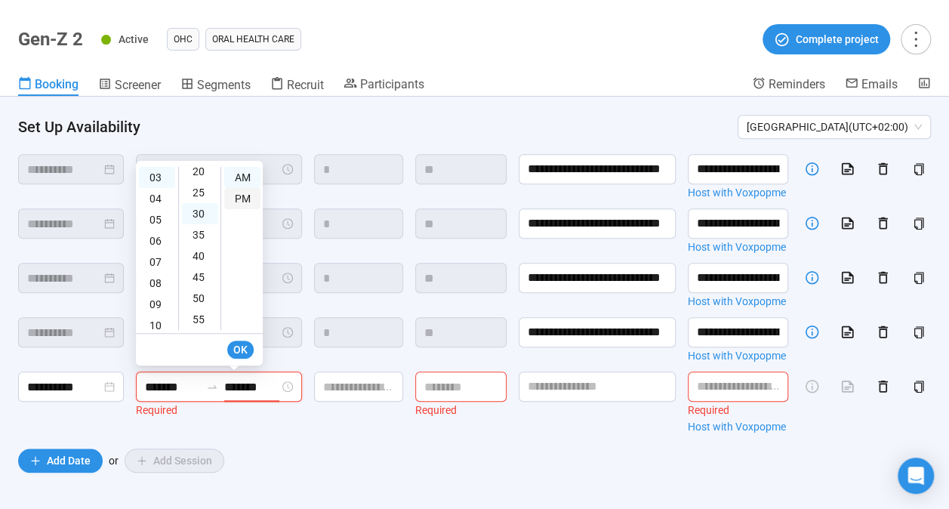
type input "*******"
click at [238, 346] on span "OK" at bounding box center [240, 349] width 14 height 17
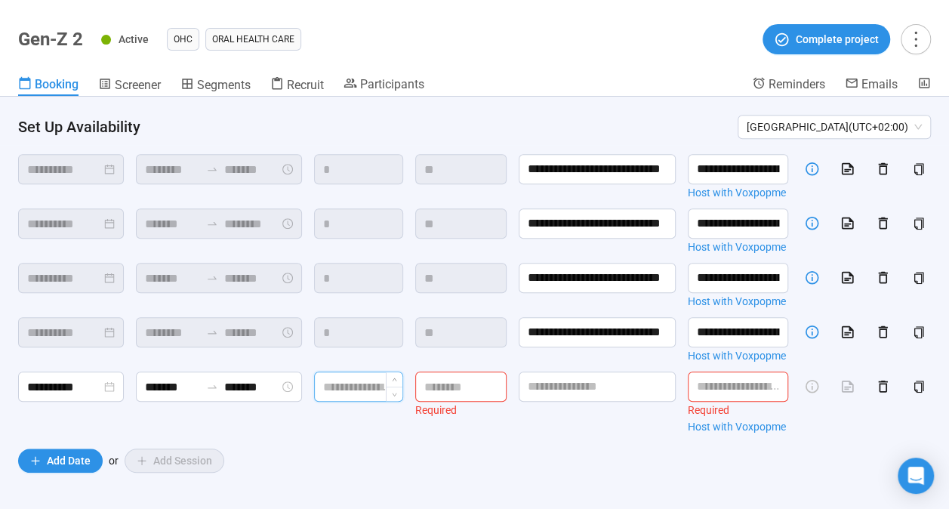
click at [329, 389] on input at bounding box center [359, 386] width 88 height 29
type input "*"
click at [448, 398] on input at bounding box center [461, 386] width 90 height 29
type input "**"
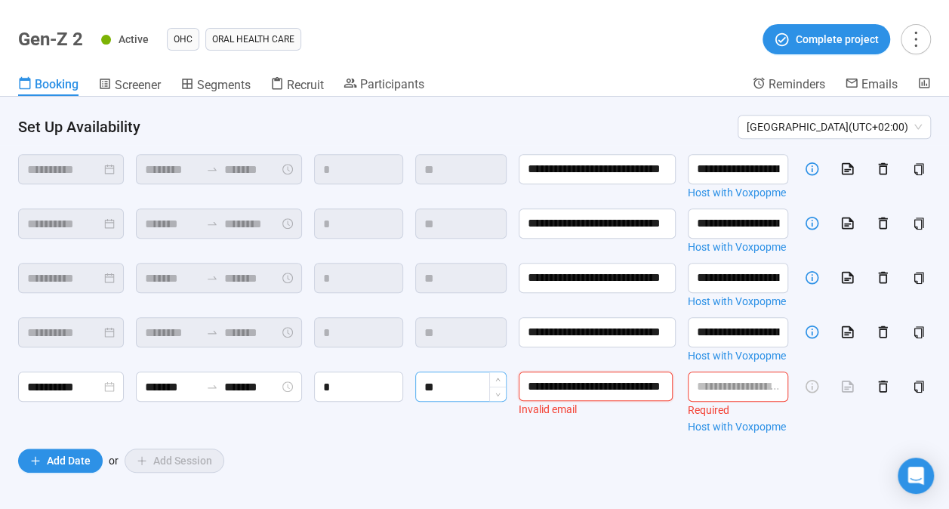
scroll to position [0, 36]
type input "**********"
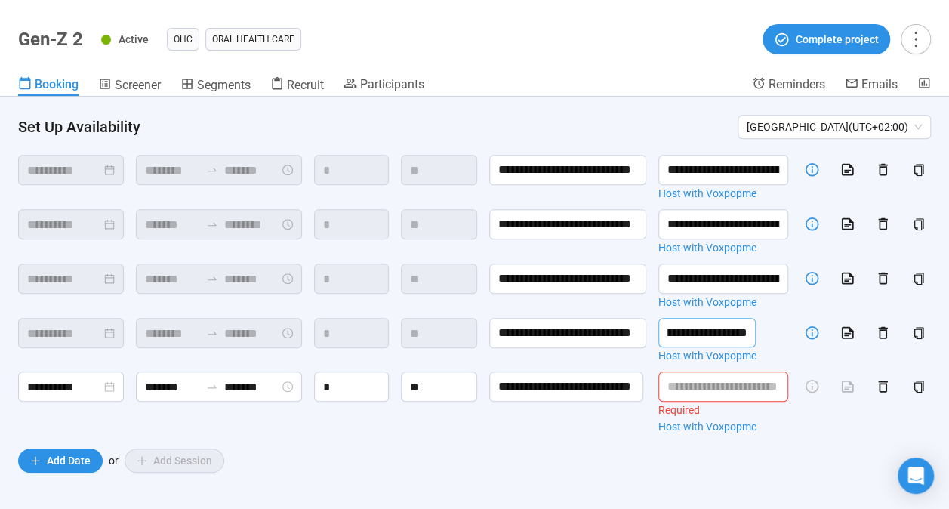
drag, startPoint x: 688, startPoint y: 322, endPoint x: 884, endPoint y: 355, distance: 198.3
click at [884, 355] on div "**********" at bounding box center [474, 88] width 912 height 707
click at [702, 392] on input "text" at bounding box center [723, 386] width 130 height 30
paste input "**********"
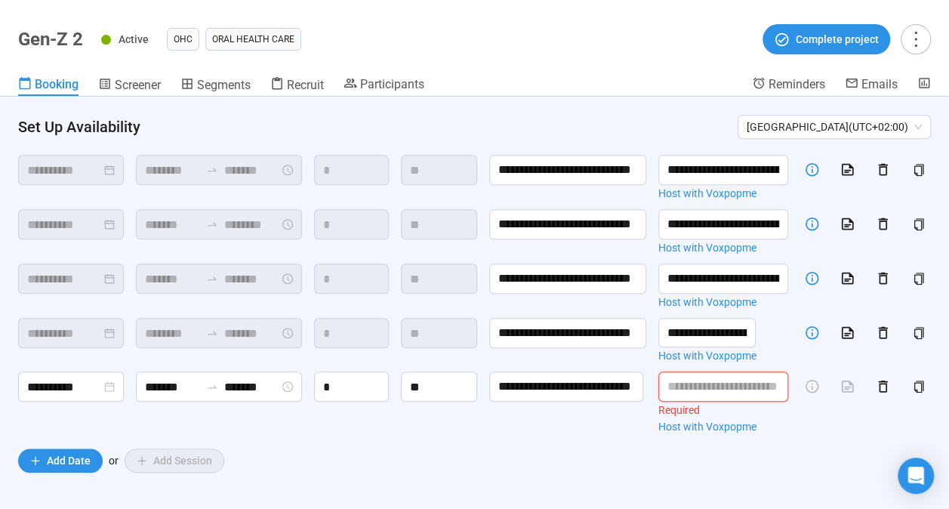
type input "**********"
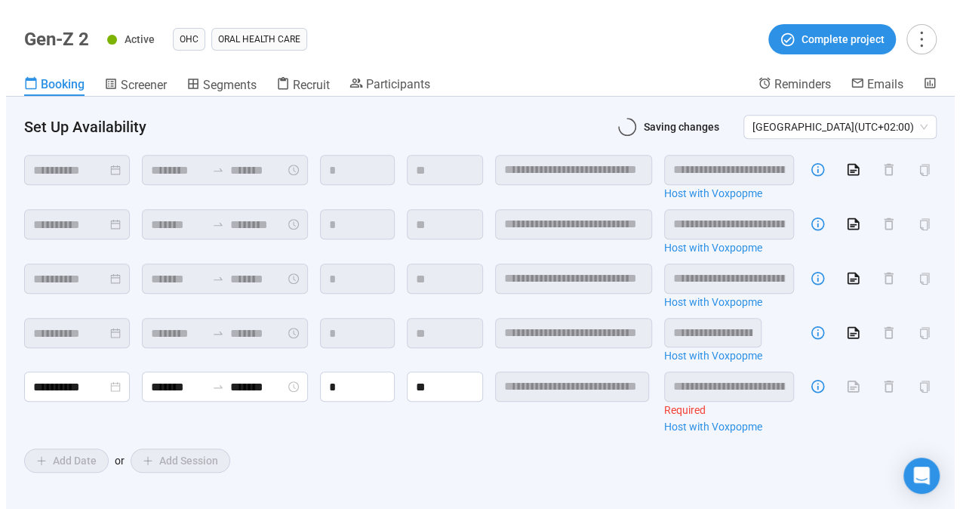
scroll to position [0, 419]
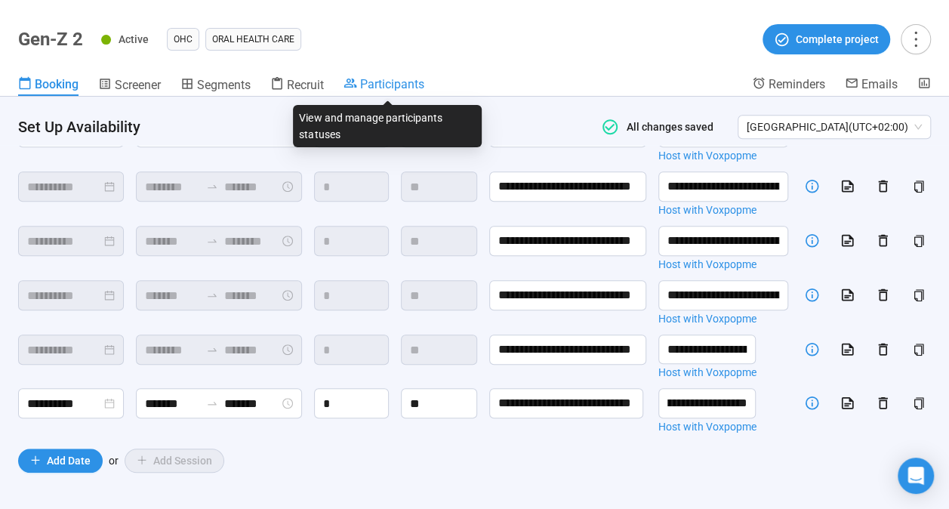
click at [397, 80] on span "Participants" at bounding box center [392, 84] width 64 height 14
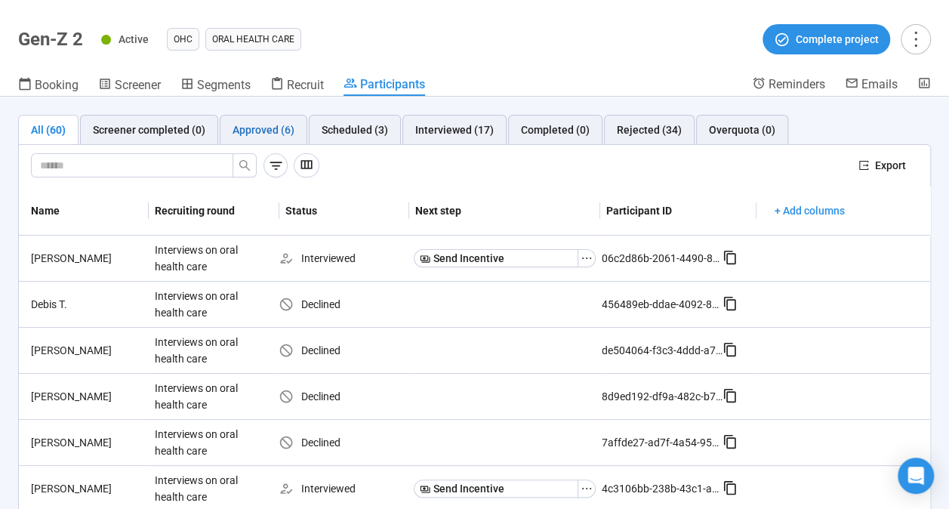
click at [279, 125] on div "Approved (6)" at bounding box center [263, 130] width 62 height 17
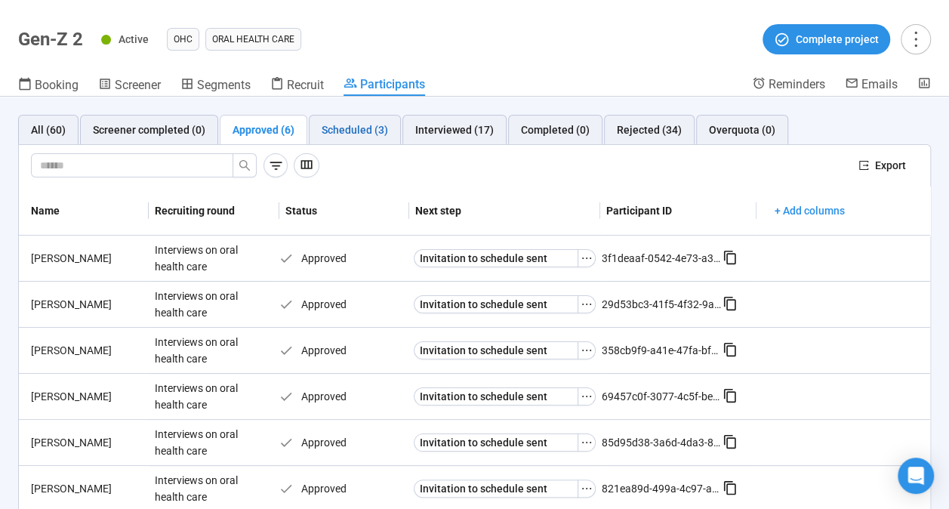
click at [344, 128] on div "Scheduled (3)" at bounding box center [355, 130] width 66 height 17
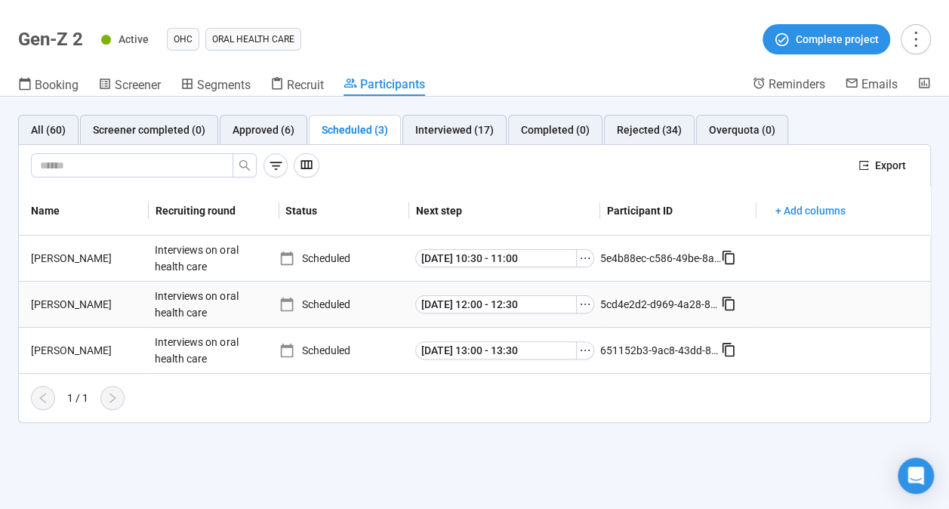
click at [47, 307] on div "[PERSON_NAME]" at bounding box center [87, 304] width 124 height 17
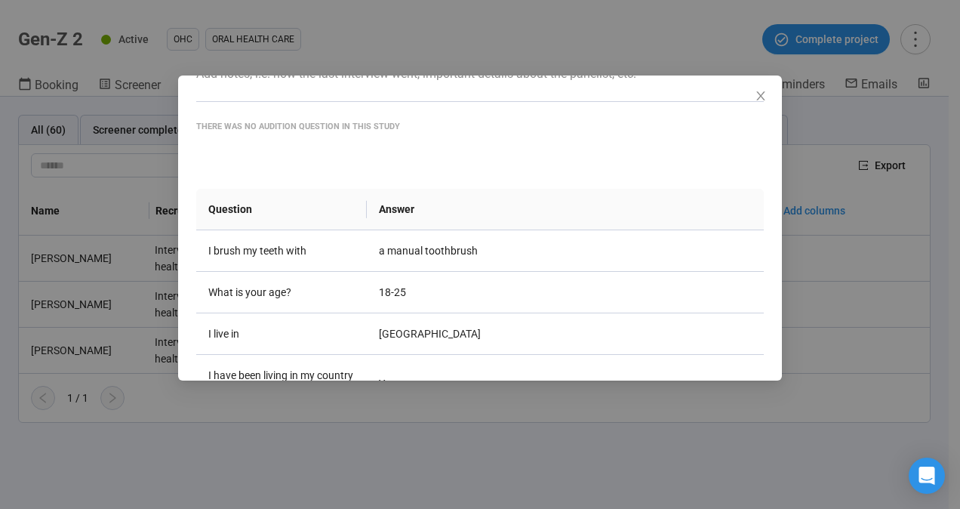
scroll to position [112, 0]
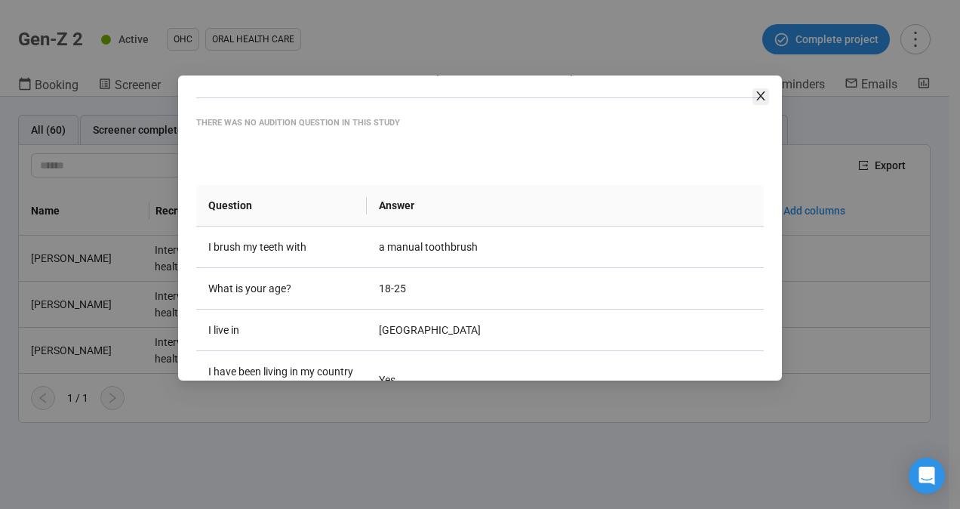
click at [762, 96] on icon "close" at bounding box center [761, 96] width 12 height 12
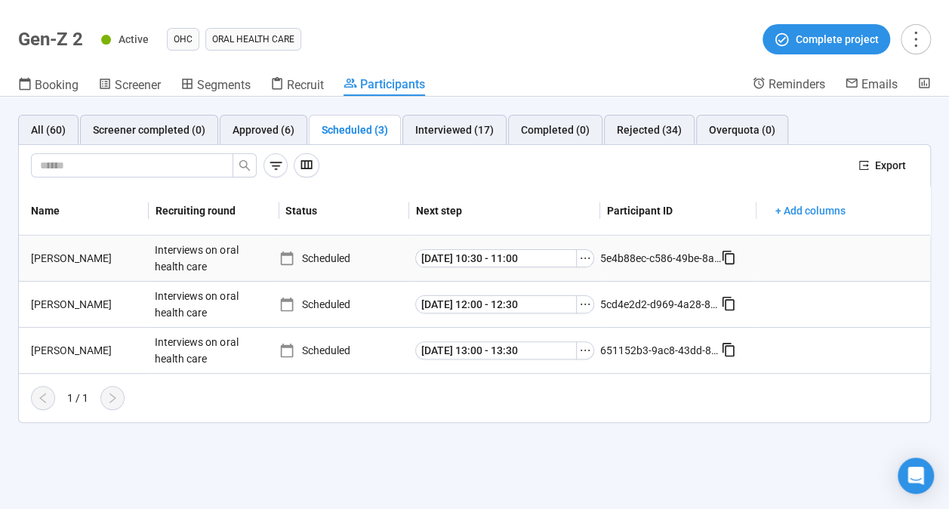
click at [59, 262] on div "[PERSON_NAME]" at bounding box center [87, 258] width 124 height 17
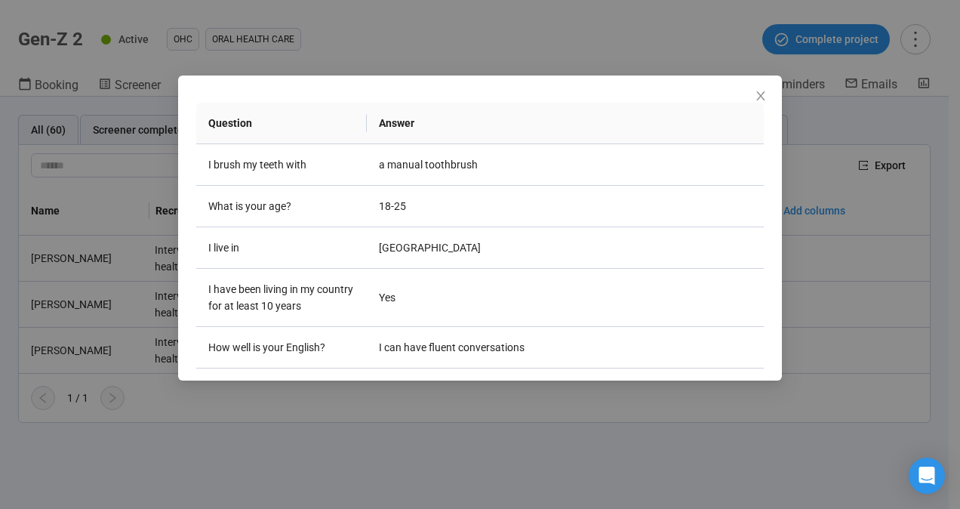
scroll to position [195, 0]
click at [760, 95] on icon "close" at bounding box center [760, 95] width 8 height 9
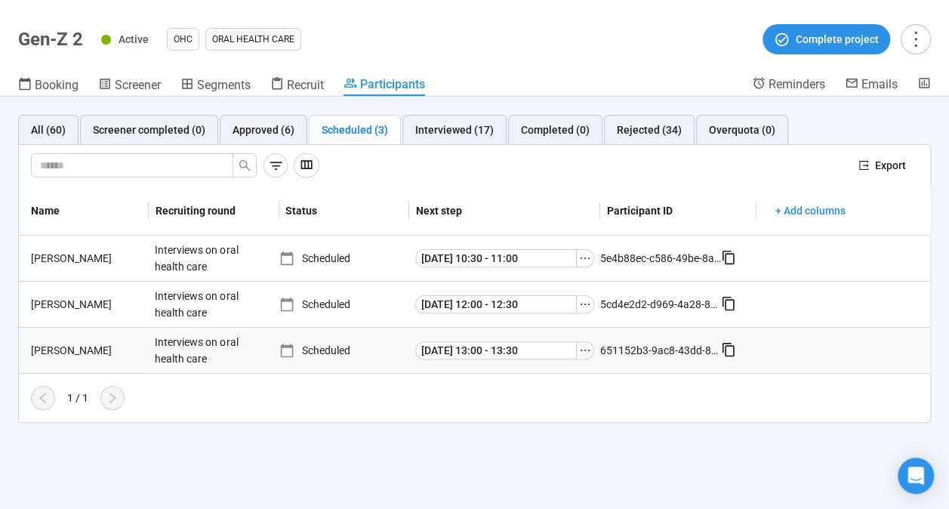
click at [50, 348] on div "[PERSON_NAME]" at bounding box center [87, 350] width 124 height 17
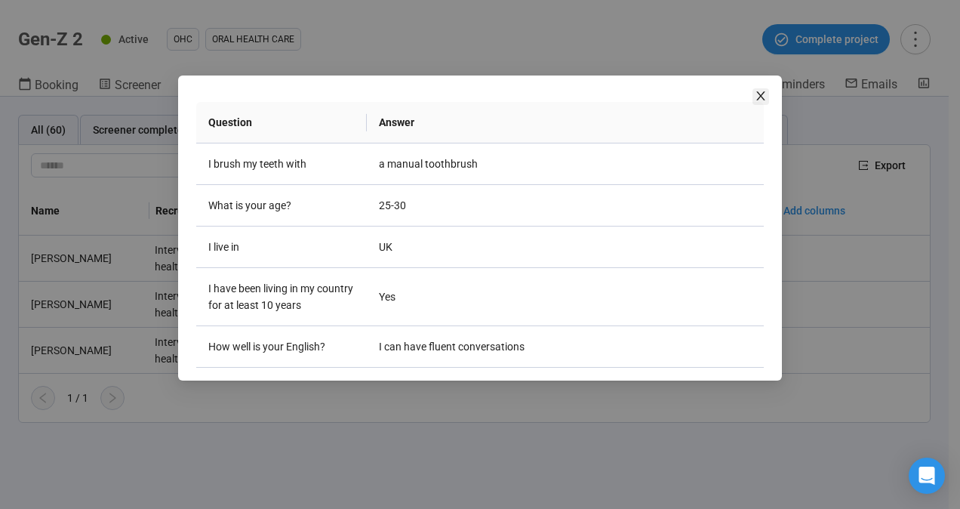
click at [762, 92] on icon "close" at bounding box center [761, 96] width 12 height 12
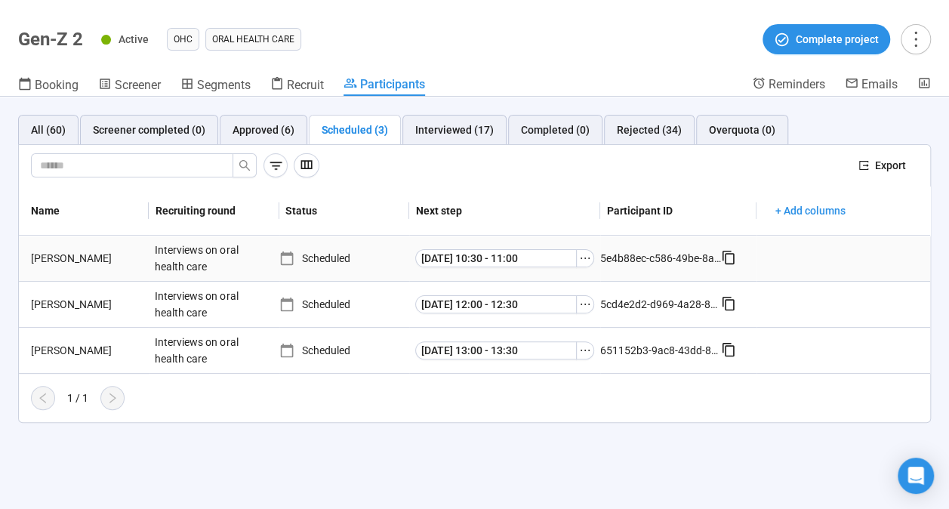
click at [56, 259] on div "[PERSON_NAME]" at bounding box center [87, 258] width 124 height 17
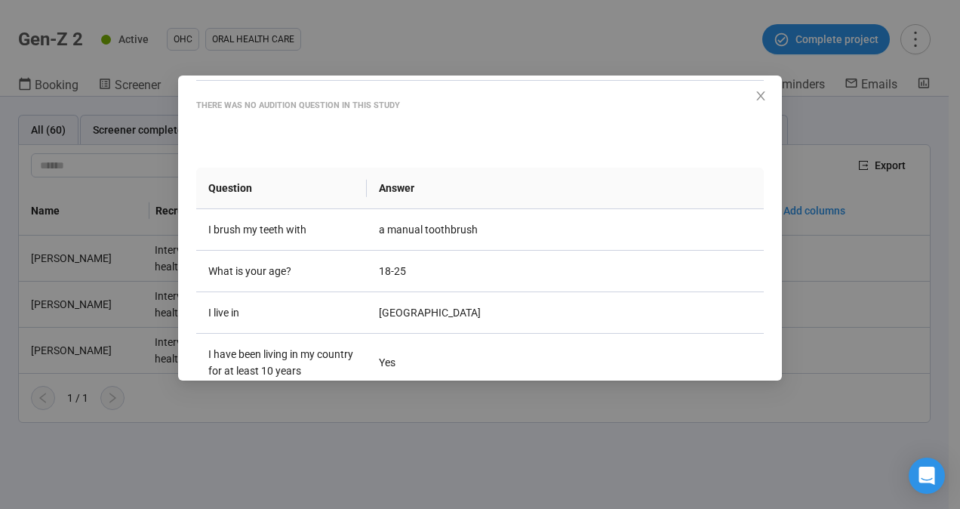
scroll to position [190, 0]
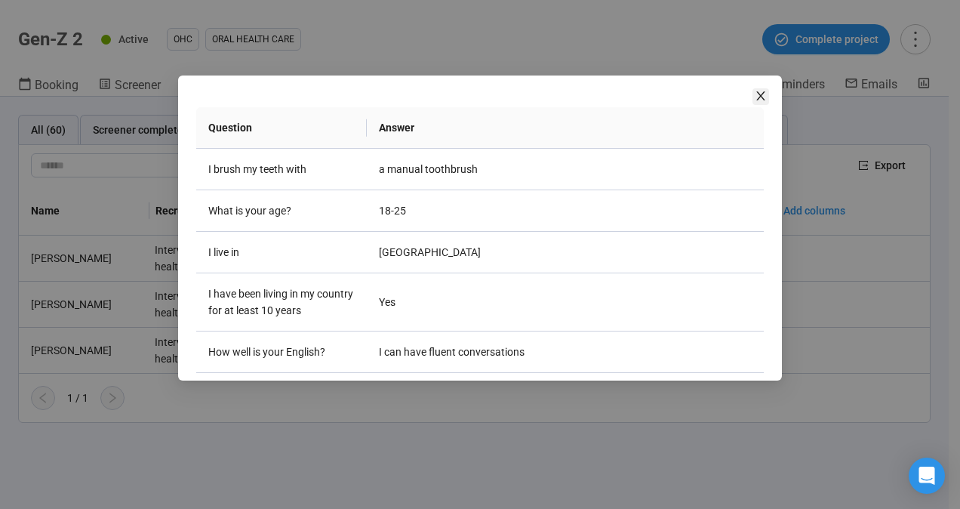
click at [761, 103] on span "Close" at bounding box center [760, 96] width 17 height 17
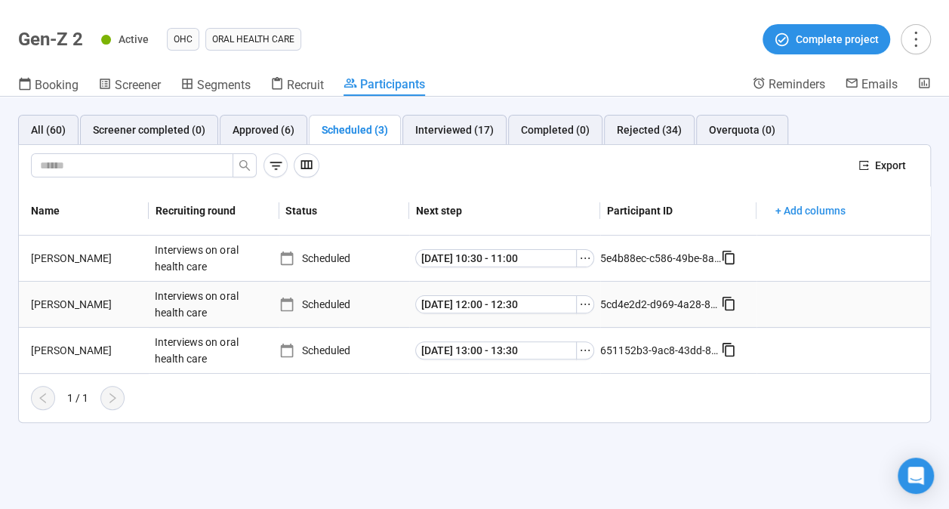
click at [50, 303] on div "[PERSON_NAME]" at bounding box center [87, 304] width 124 height 17
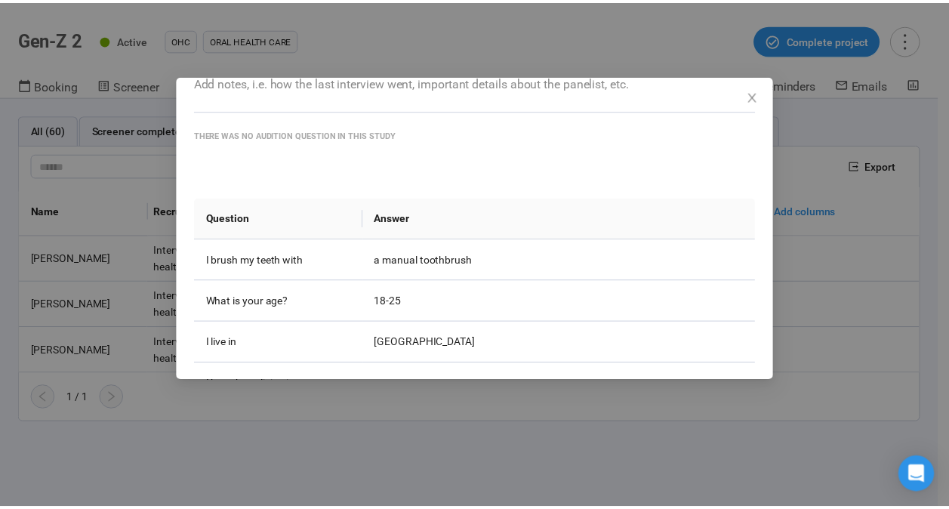
scroll to position [146, 0]
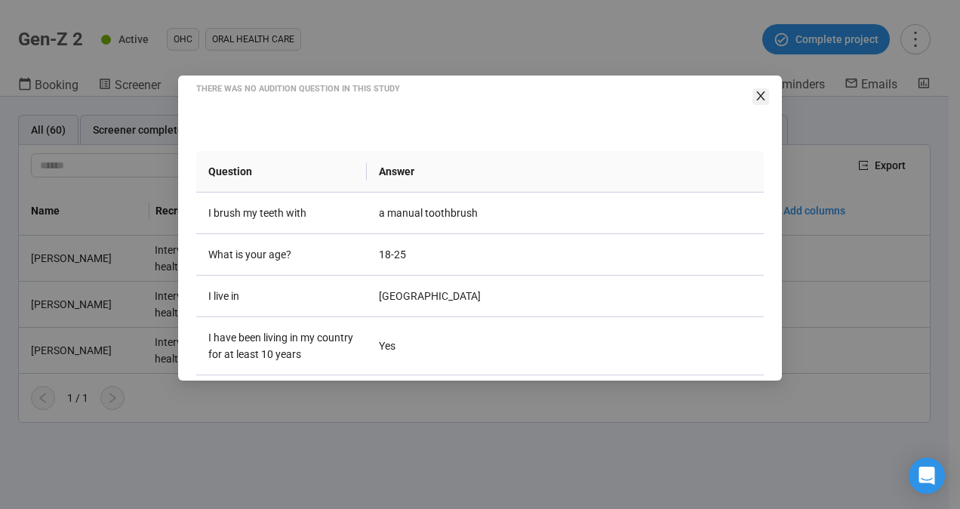
click at [758, 94] on icon "close" at bounding box center [760, 95] width 8 height 9
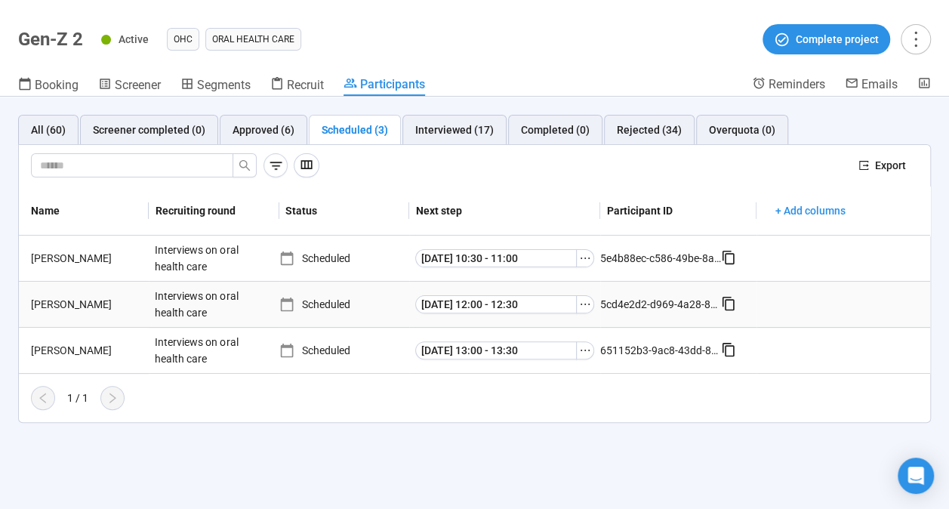
scroll to position [0, 0]
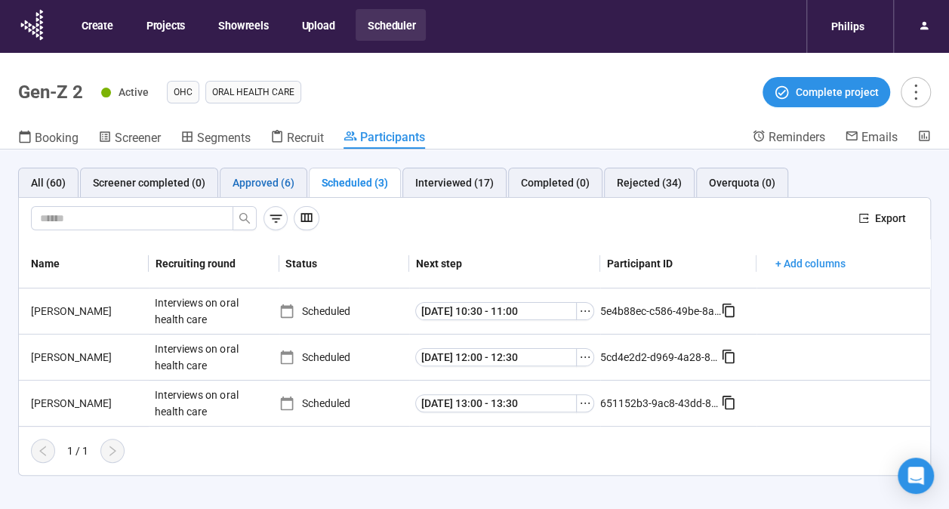
click at [254, 177] on div "Approved (6)" at bounding box center [263, 182] width 62 height 17
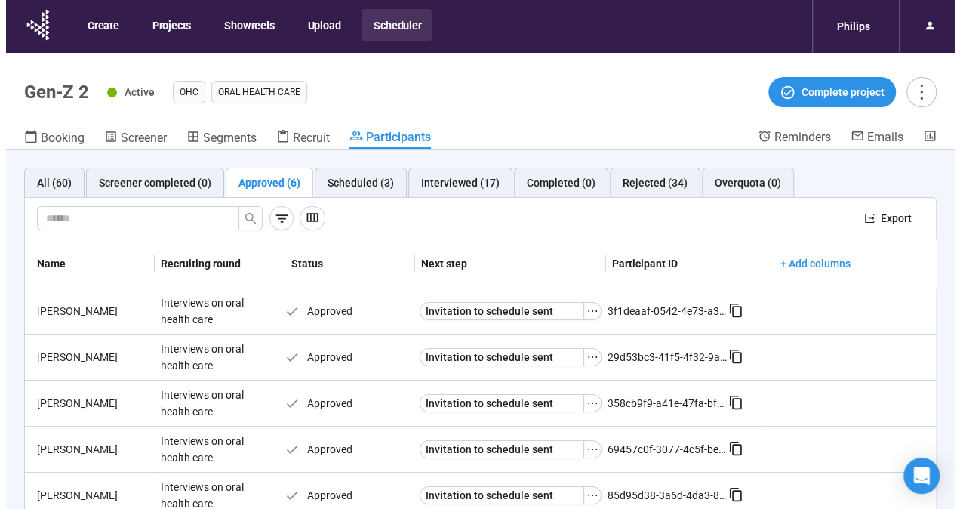
scroll to position [49, 0]
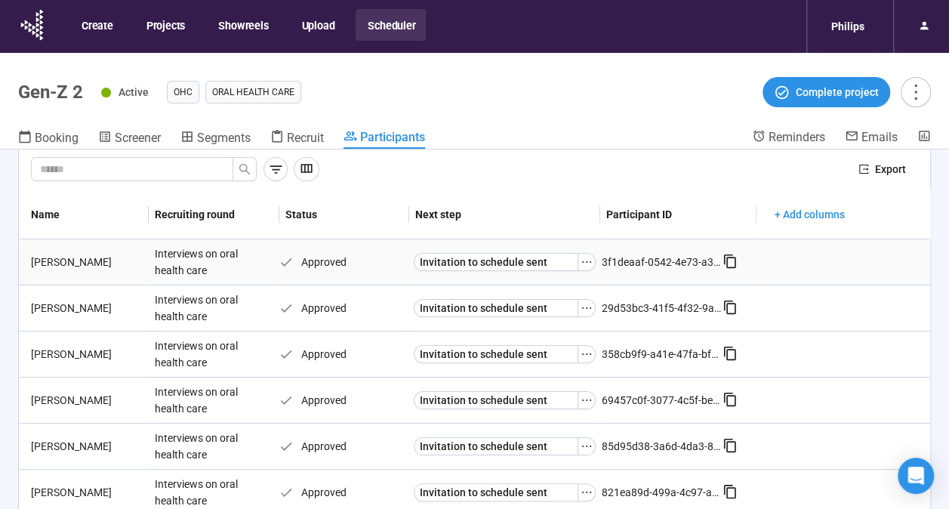
click at [54, 258] on div "[PERSON_NAME]" at bounding box center [87, 262] width 124 height 17
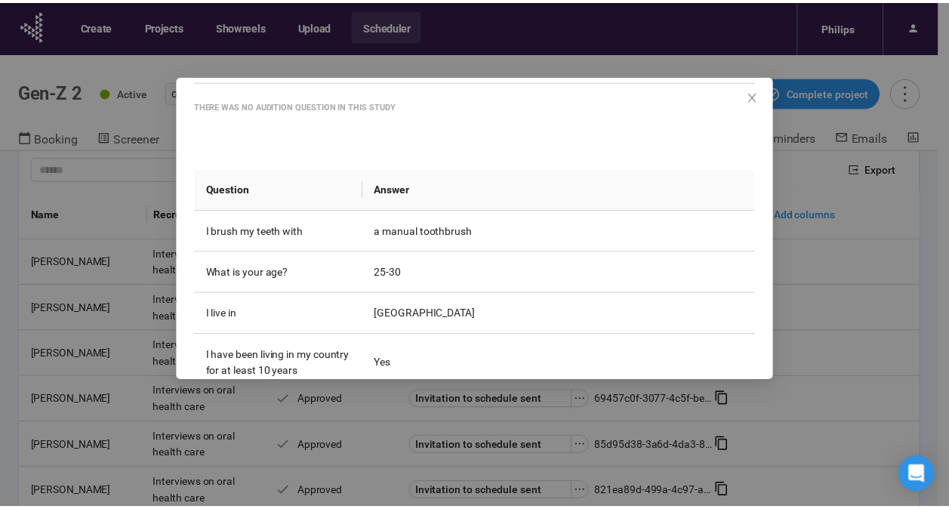
scroll to position [195, 0]
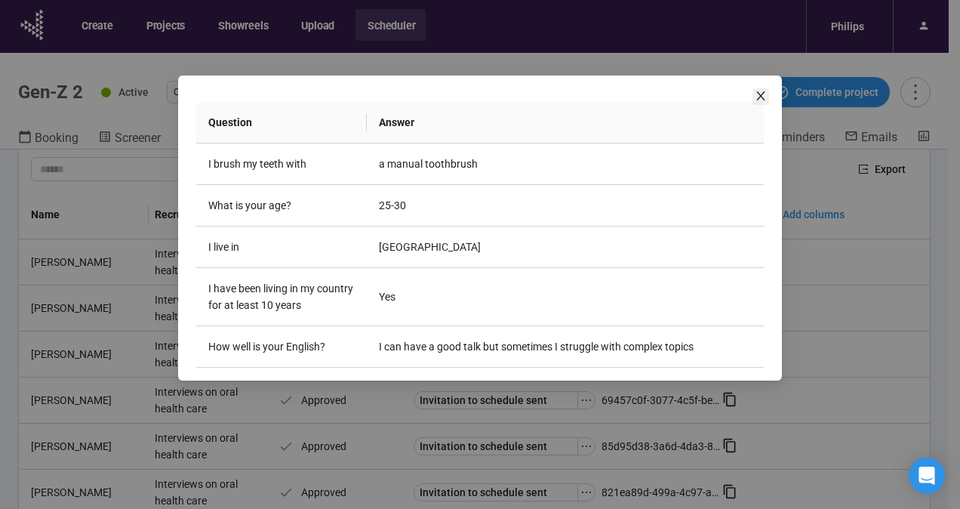
click at [759, 96] on icon "close" at bounding box center [761, 96] width 12 height 12
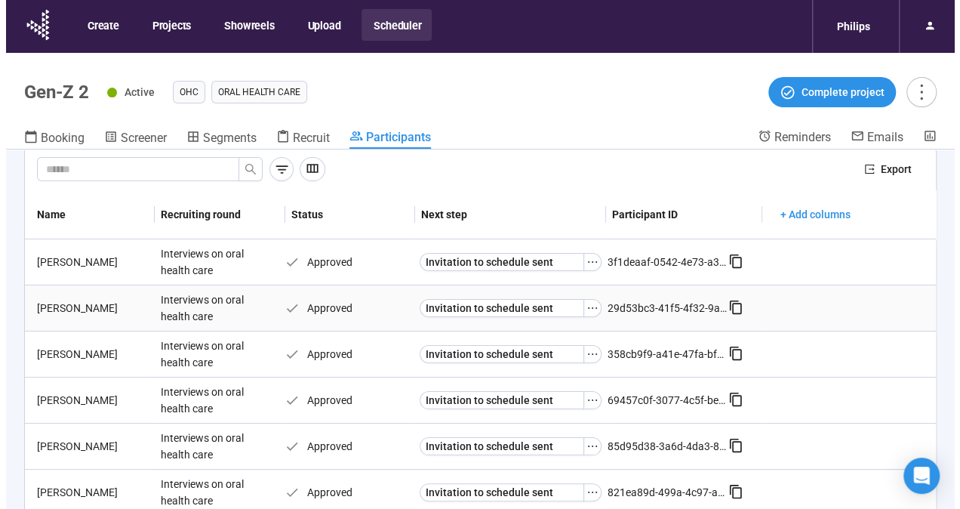
scroll to position [53, 0]
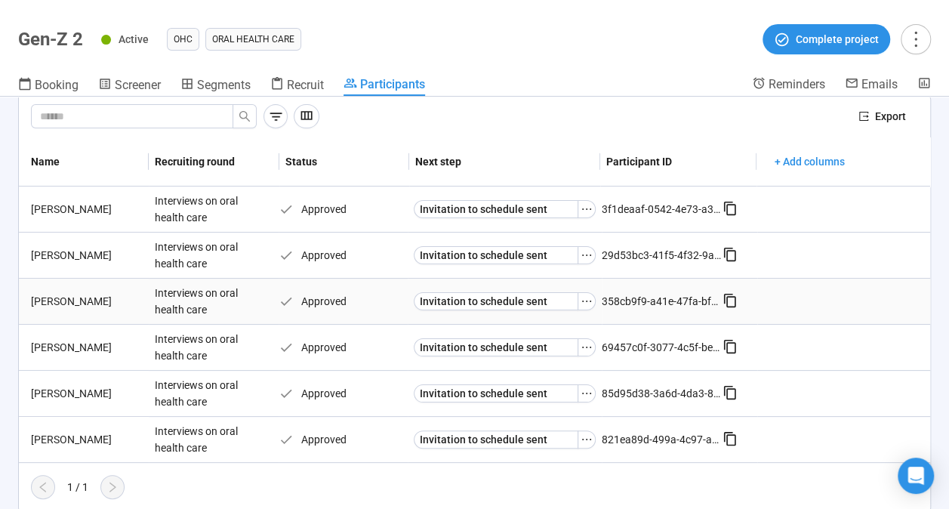
click at [50, 299] on div "[PERSON_NAME]" at bounding box center [87, 301] width 124 height 17
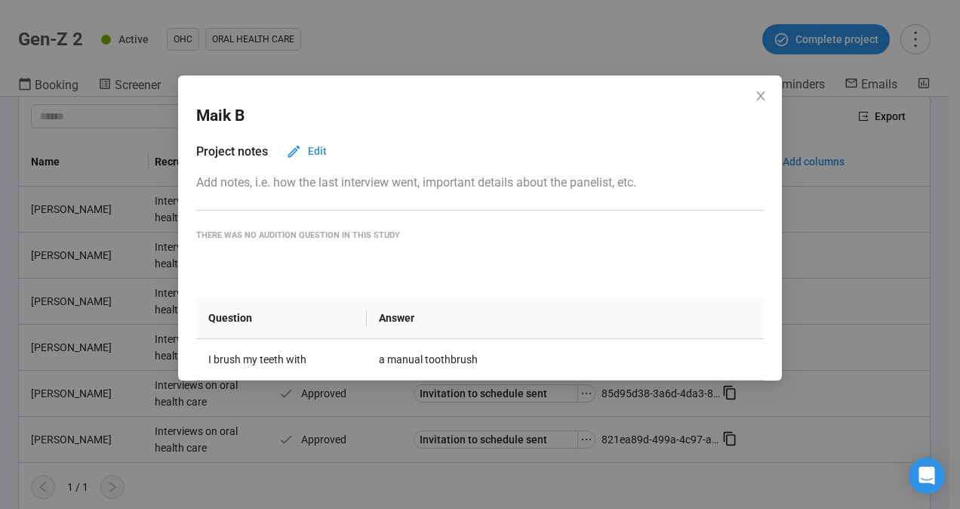
scroll to position [195, 0]
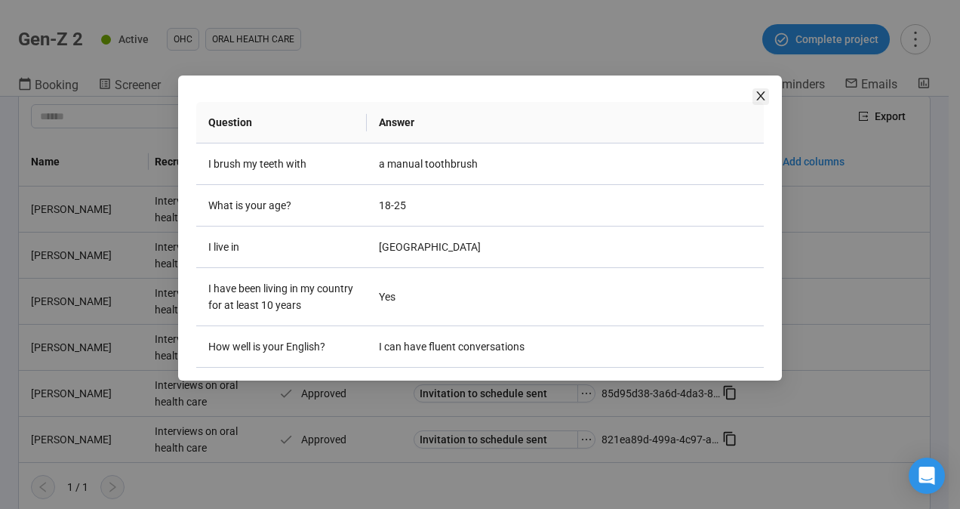
click at [764, 100] on icon "close" at bounding box center [760, 95] width 8 height 9
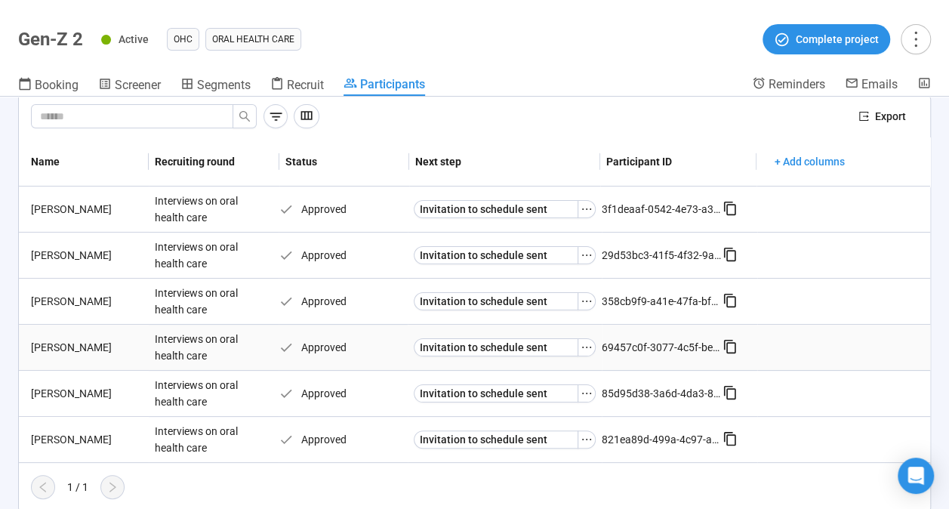
click at [58, 344] on div "[PERSON_NAME]" at bounding box center [87, 347] width 124 height 17
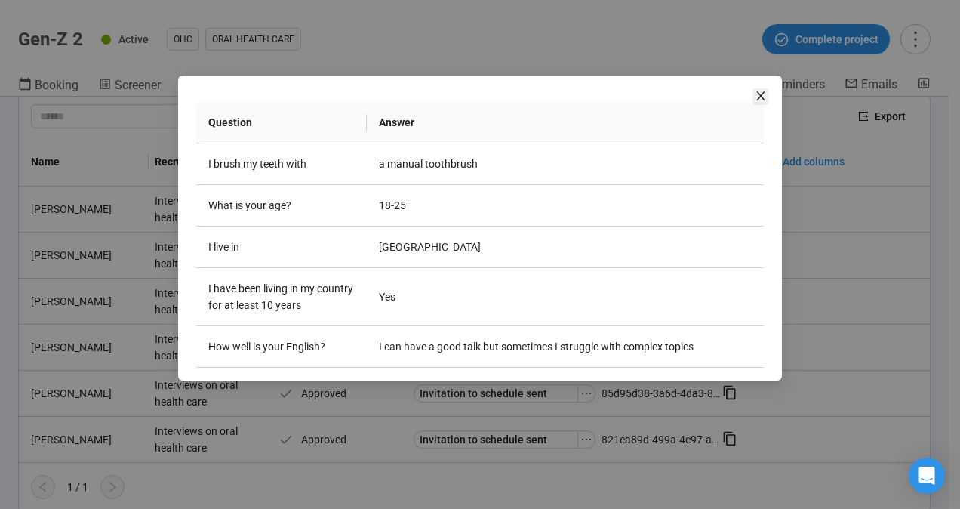
click at [759, 97] on icon "close" at bounding box center [761, 96] width 12 height 12
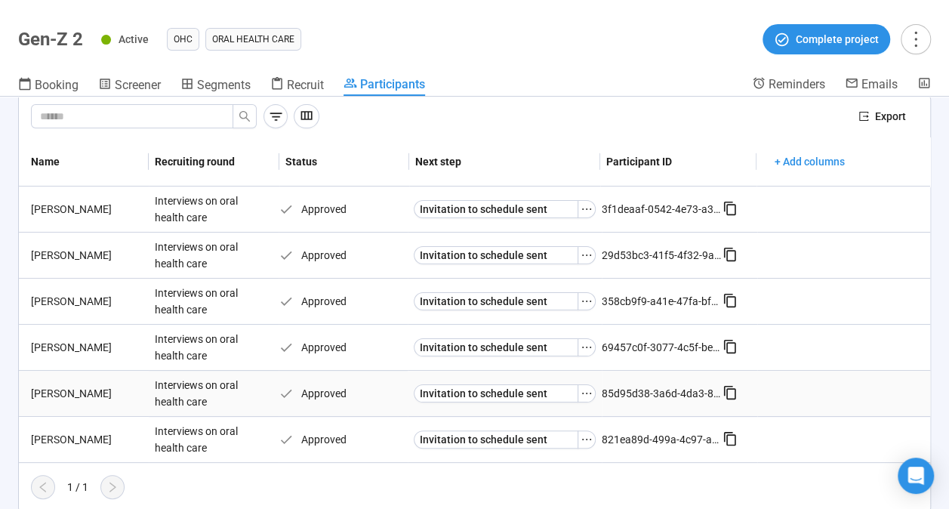
click at [51, 388] on div "[PERSON_NAME]" at bounding box center [87, 393] width 124 height 17
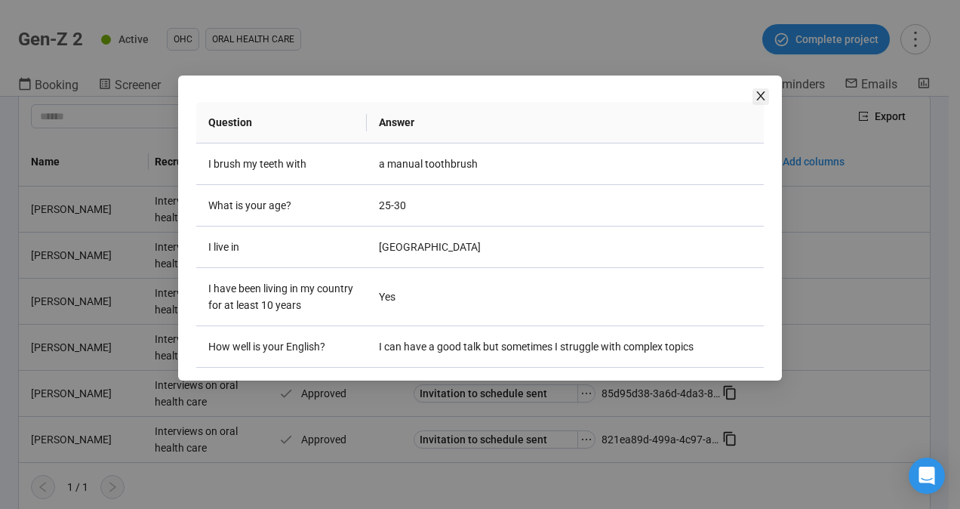
click at [764, 91] on icon "close" at bounding box center [761, 96] width 12 height 12
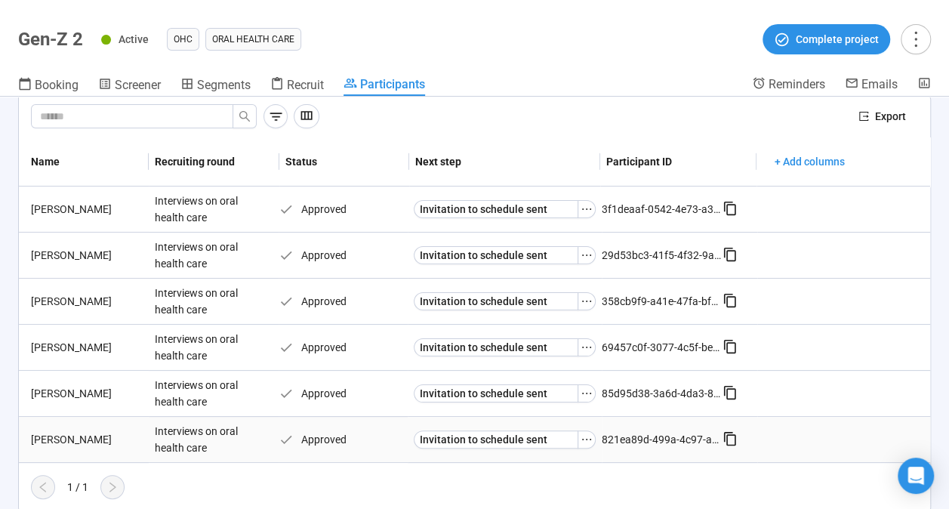
click at [48, 436] on div "[PERSON_NAME]" at bounding box center [87, 439] width 124 height 17
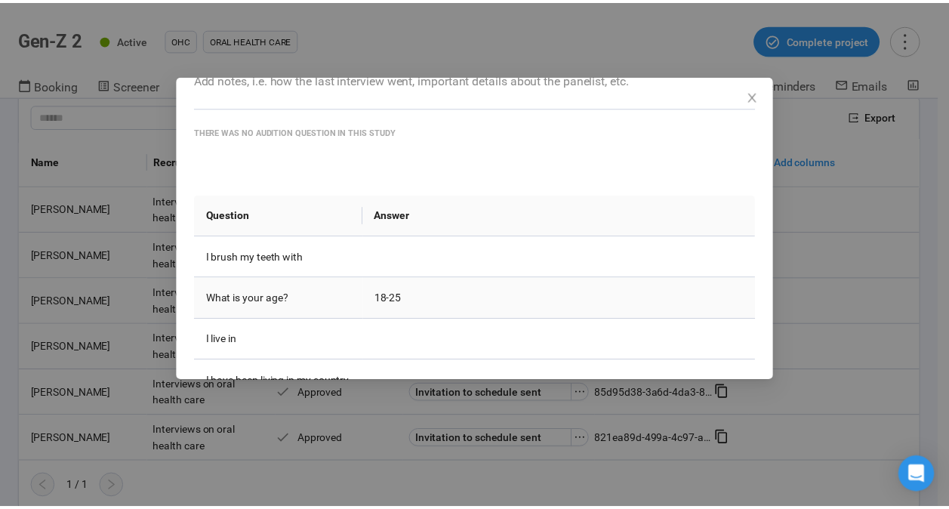
scroll to position [99, 0]
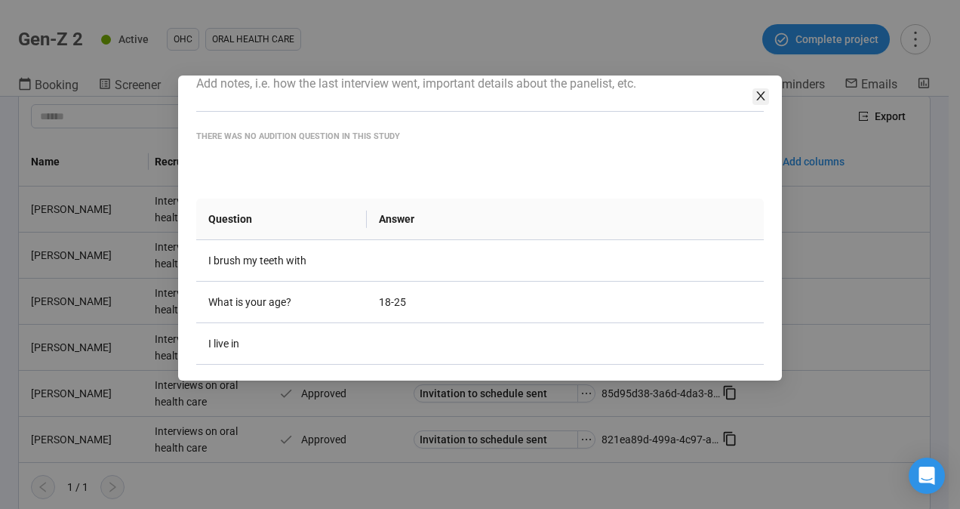
click at [764, 95] on icon "close" at bounding box center [761, 96] width 12 height 12
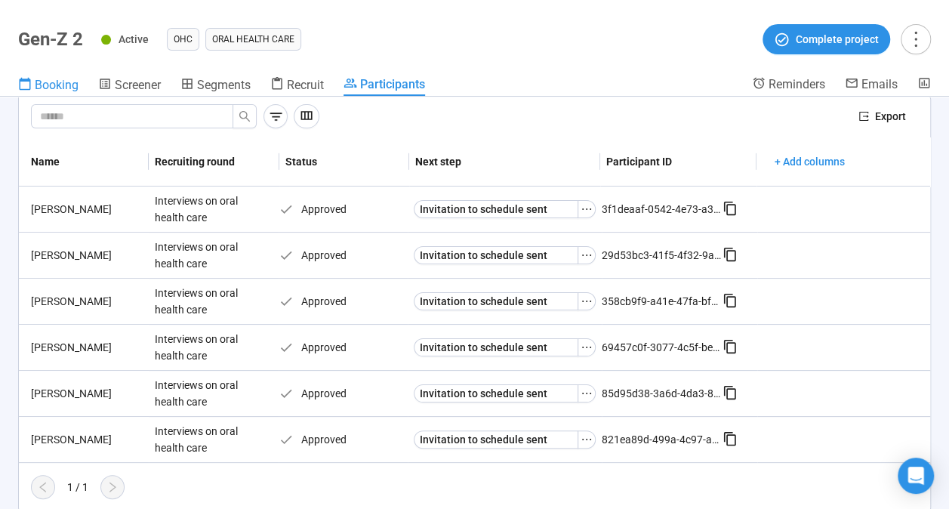
click at [58, 83] on span "Booking" at bounding box center [57, 85] width 44 height 14
